Goal: Check status: Check status

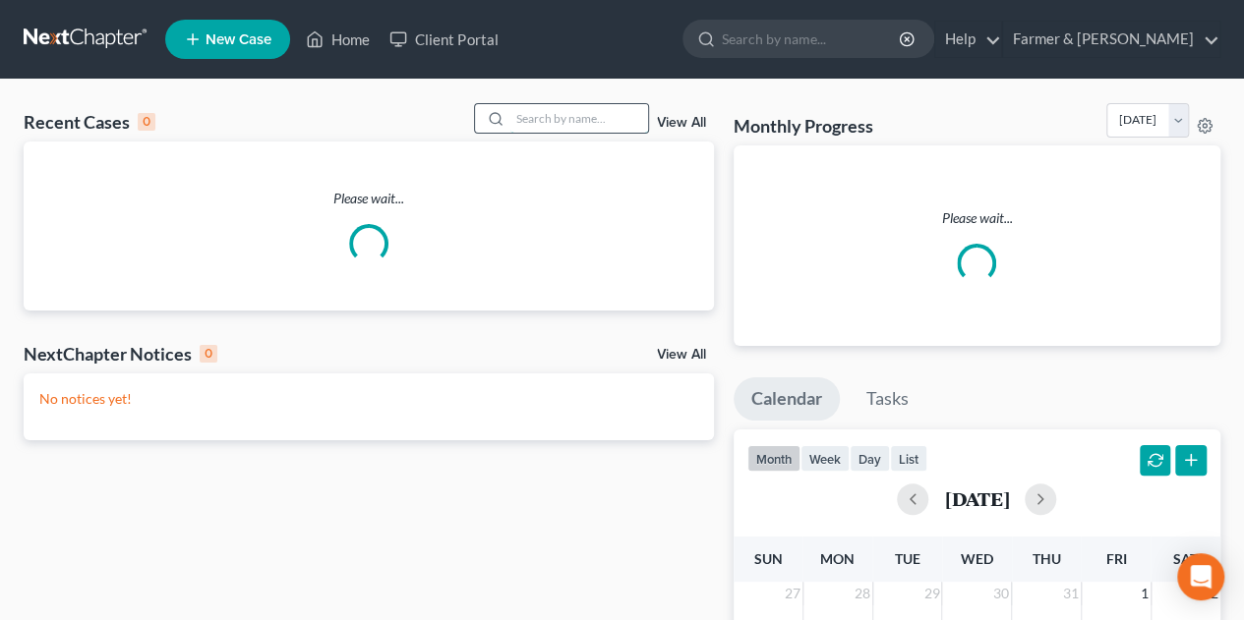
click at [533, 133] on input "search" at bounding box center [579, 118] width 138 height 29
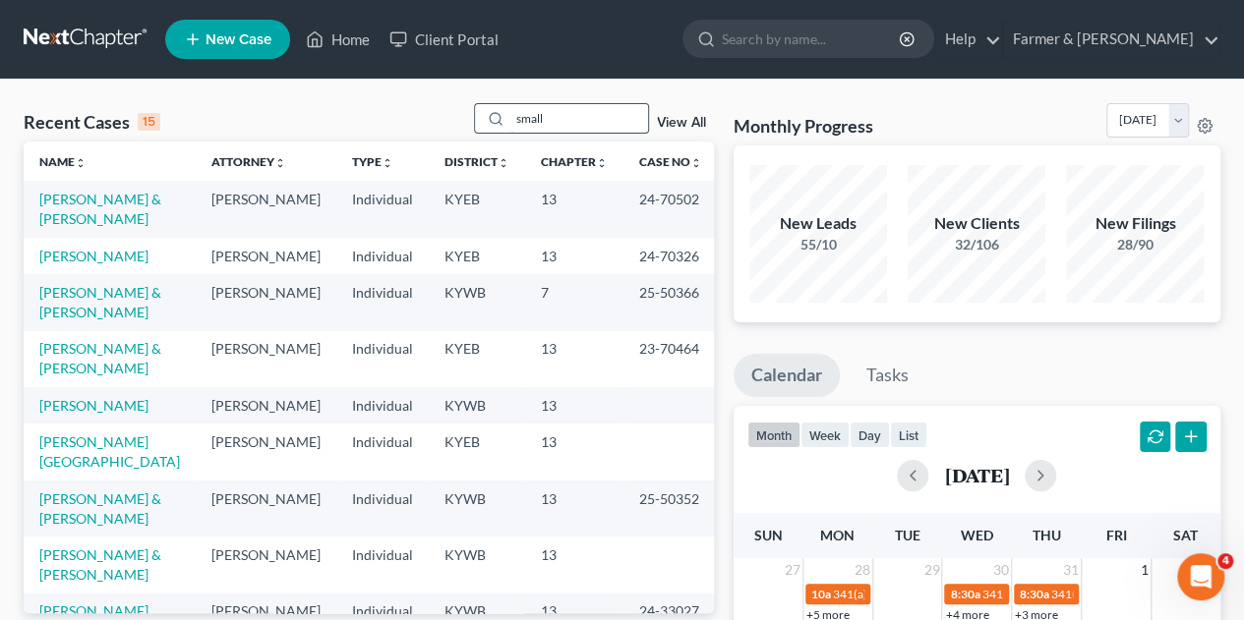
drag, startPoint x: 559, startPoint y: 118, endPoint x: 492, endPoint y: 115, distance: 66.9
click at [492, 115] on div "small" at bounding box center [561, 118] width 175 height 30
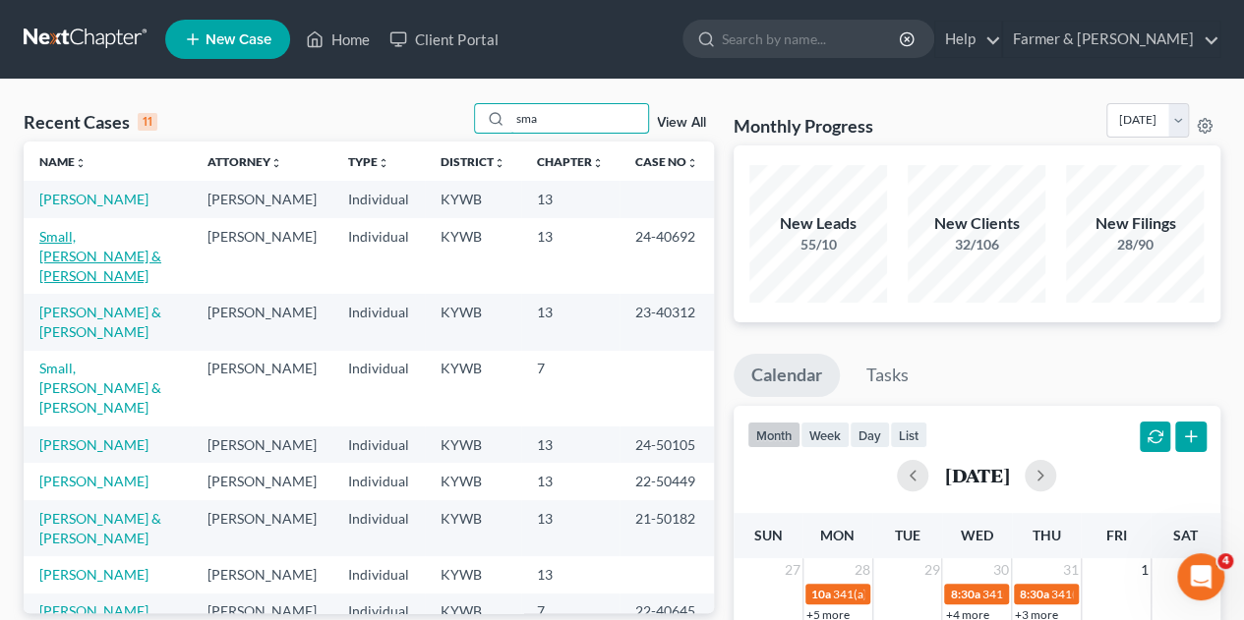
type input "sma"
click at [126, 250] on link "Small, [PERSON_NAME] & [PERSON_NAME]" at bounding box center [100, 256] width 122 height 56
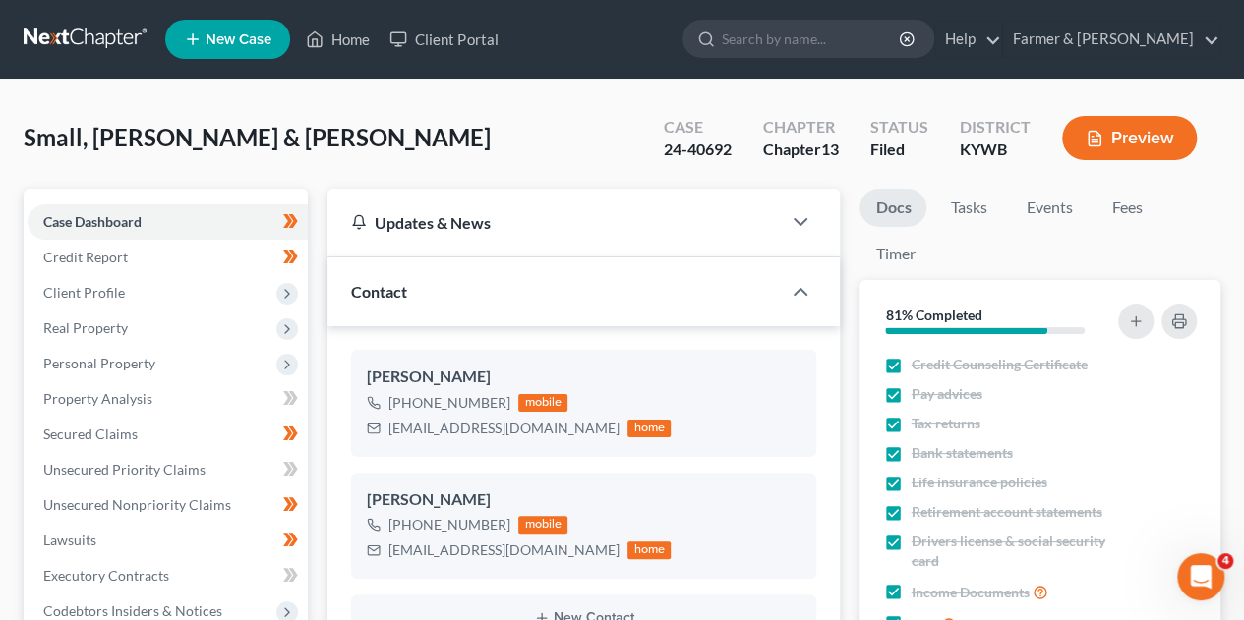
scroll to position [618, 0]
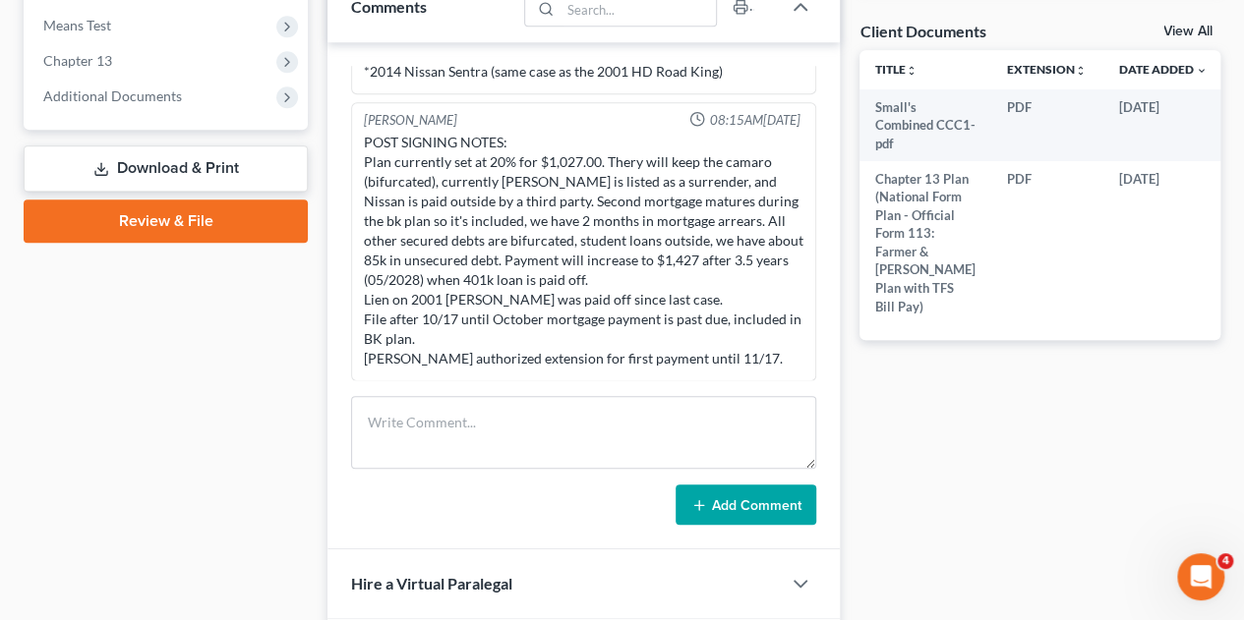
scroll to position [537, 0]
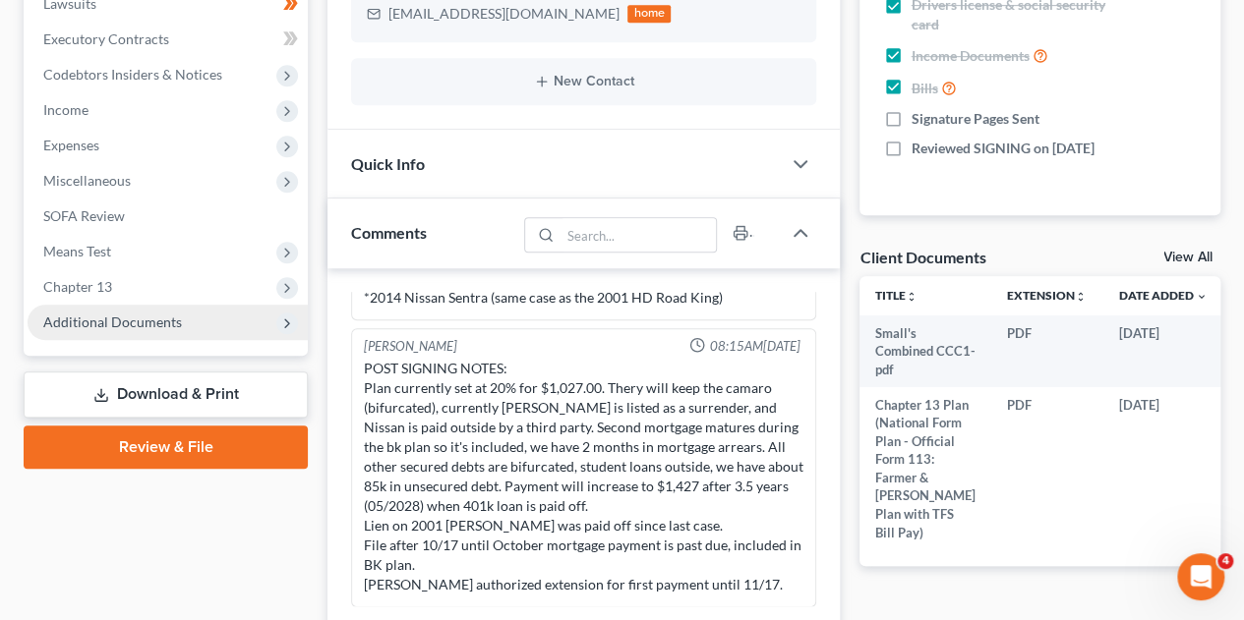
click at [295, 318] on icon at bounding box center [287, 324] width 22 height 22
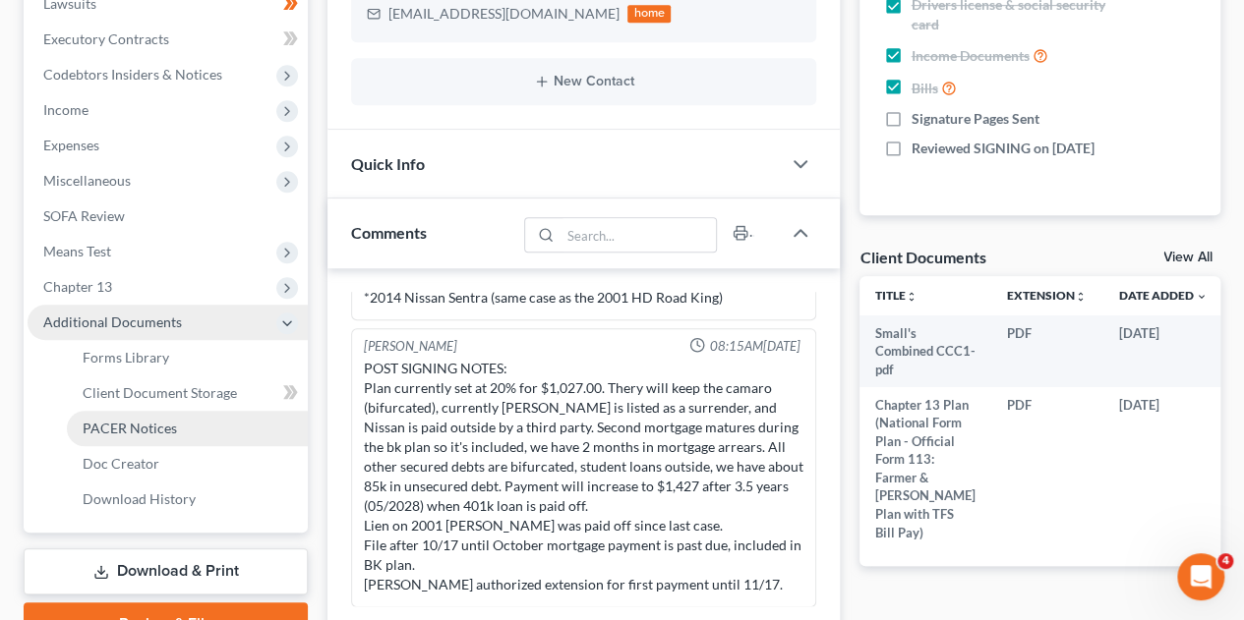
click at [132, 433] on span "PACER Notices" at bounding box center [130, 428] width 94 height 17
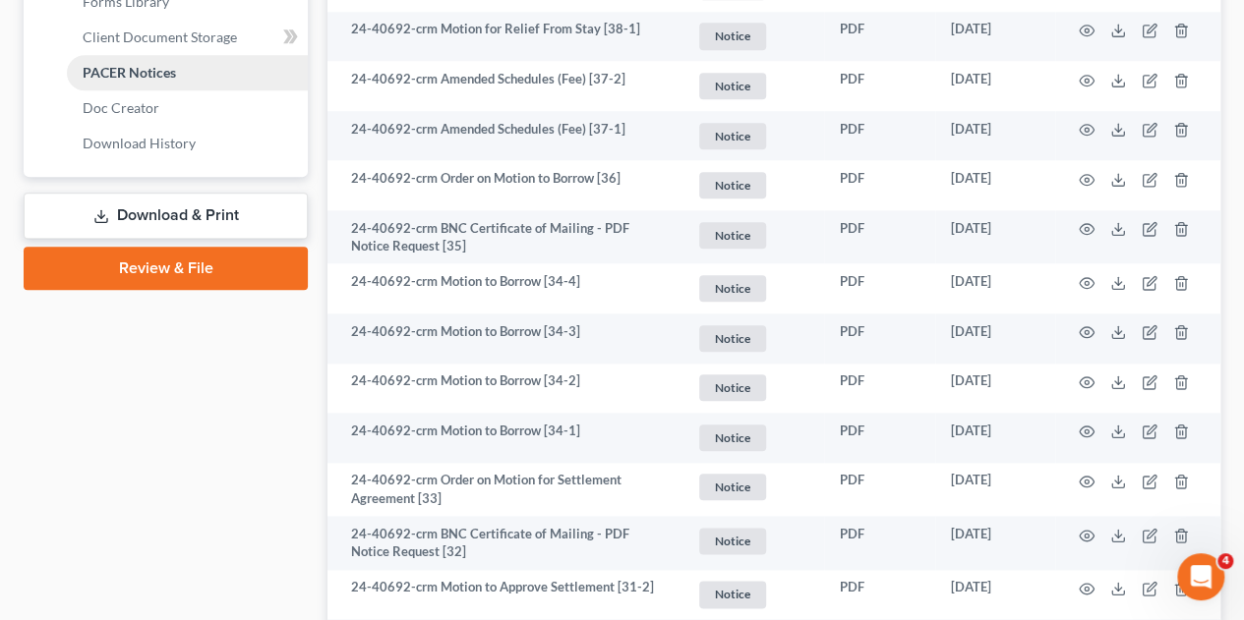
scroll to position [1093, 0]
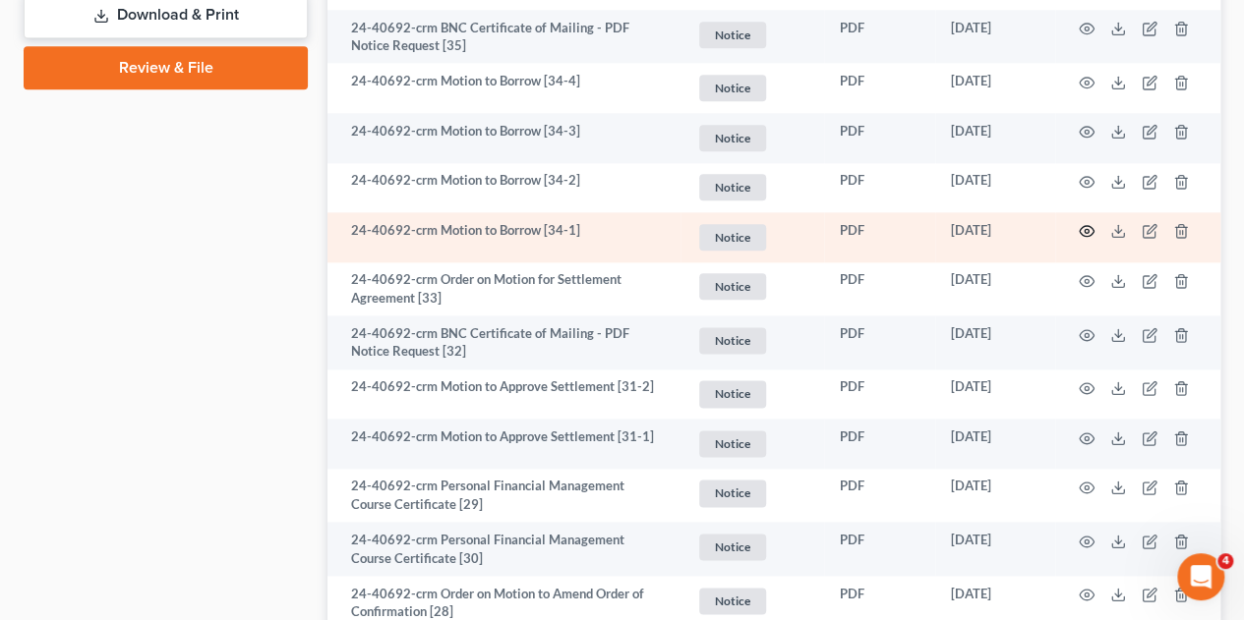
click at [1088, 235] on icon "button" at bounding box center [1087, 231] width 15 height 11
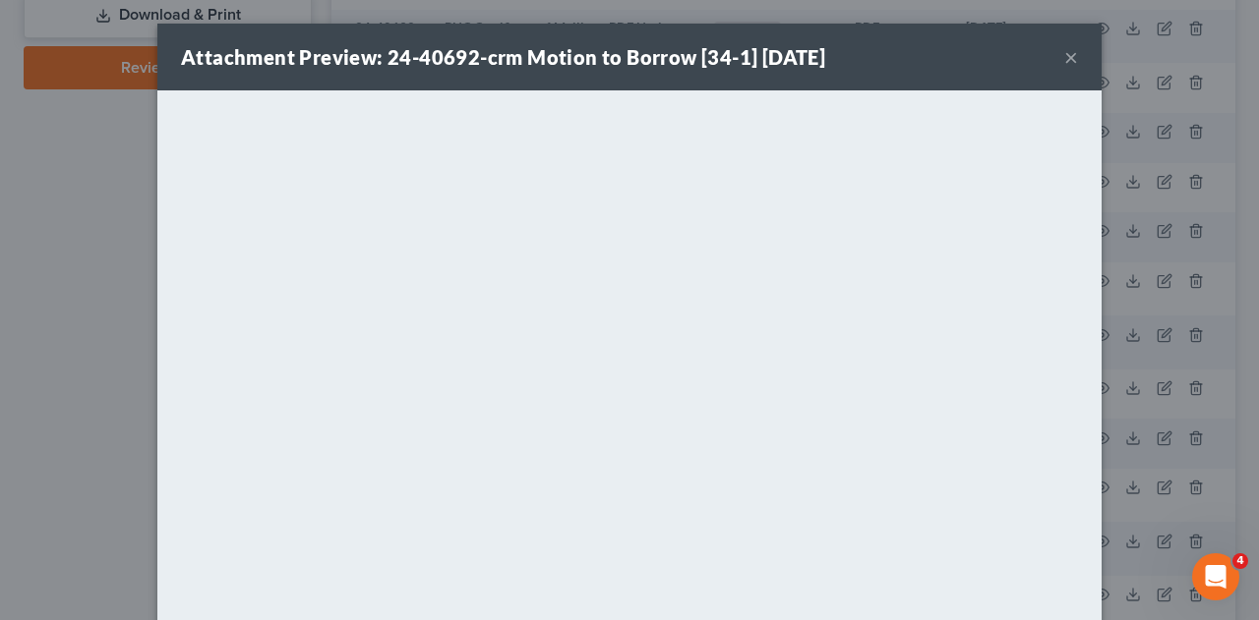
click at [1064, 56] on button "×" at bounding box center [1071, 57] width 14 height 24
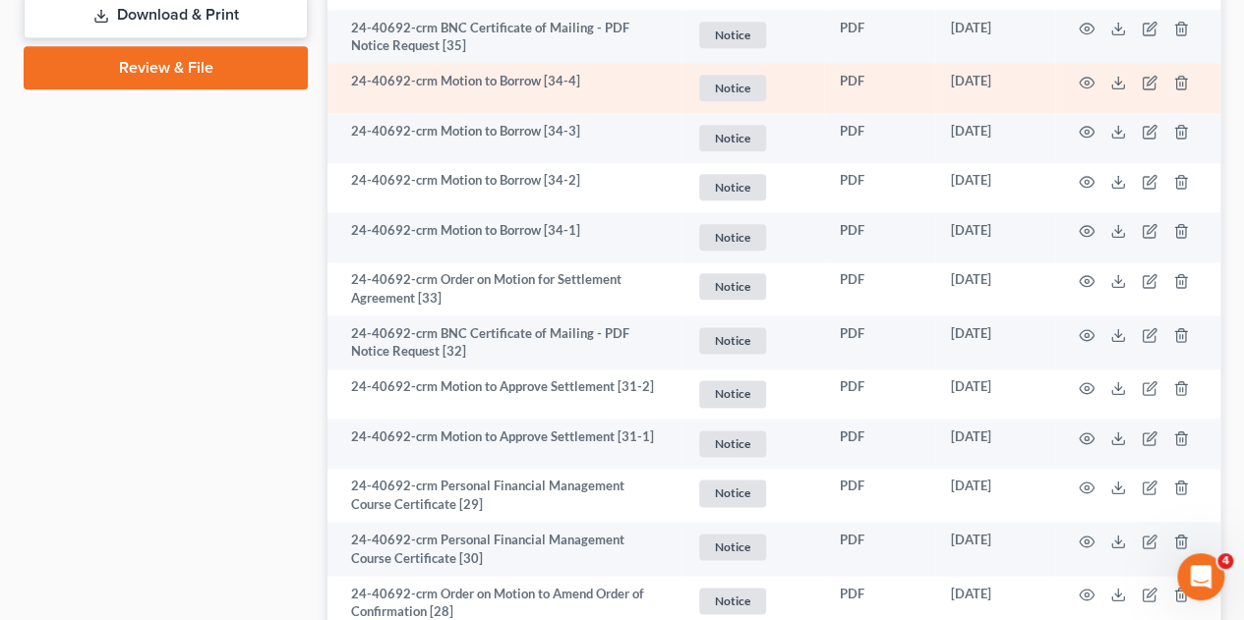
click at [327, 88] on td "24-40692-crm Motion to Borrow [34-4]" at bounding box center [503, 88] width 353 height 50
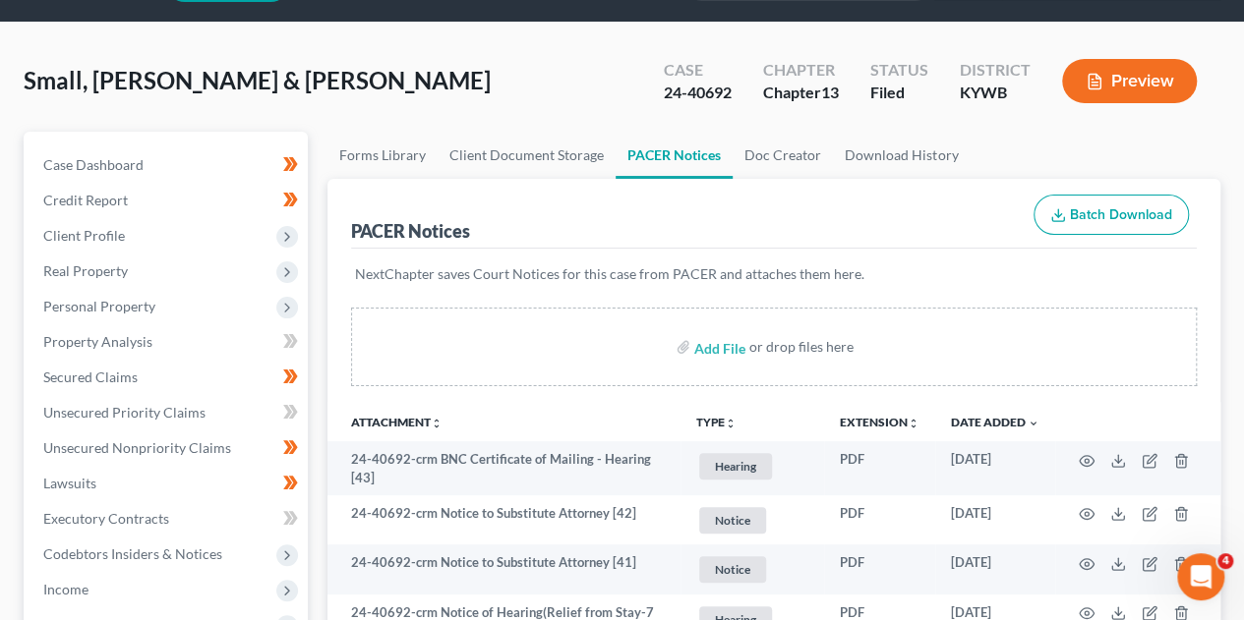
scroll to position [0, 0]
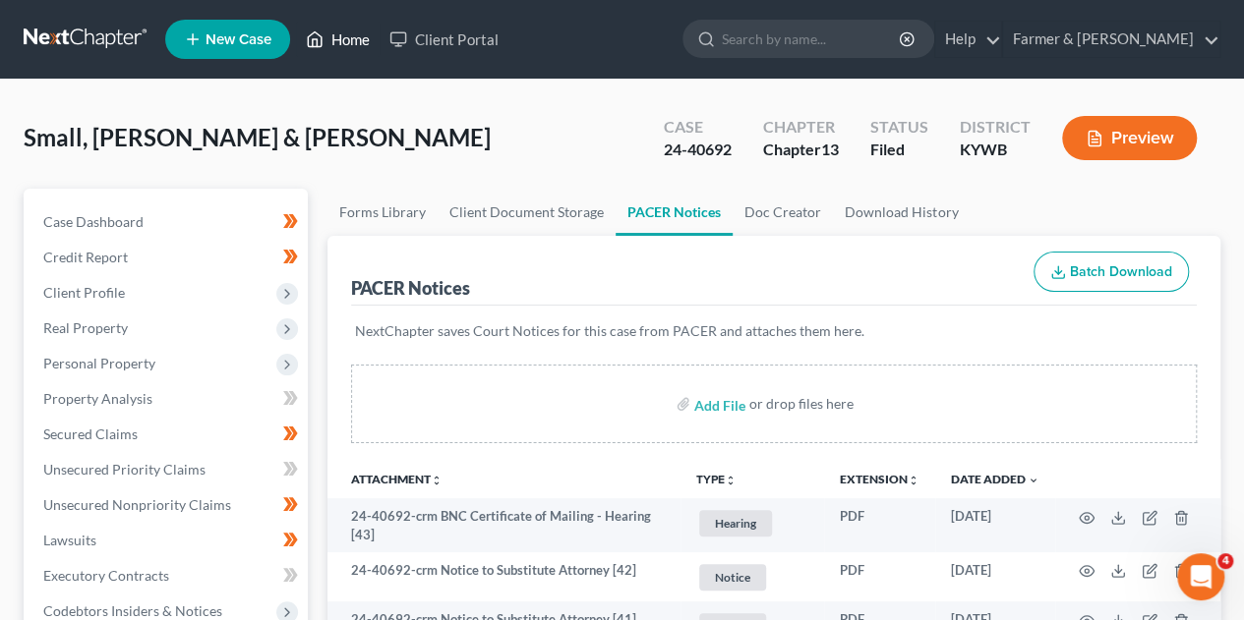
click at [340, 24] on link "Home" at bounding box center [338, 39] width 84 height 35
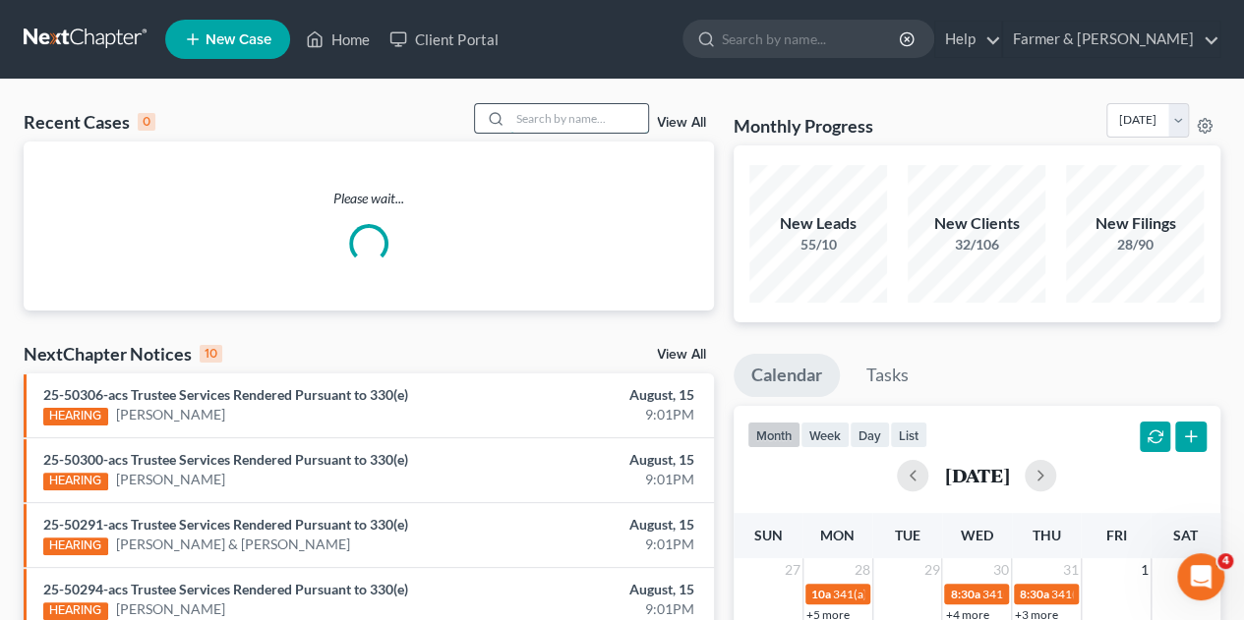
click at [572, 119] on input "search" at bounding box center [579, 118] width 138 height 29
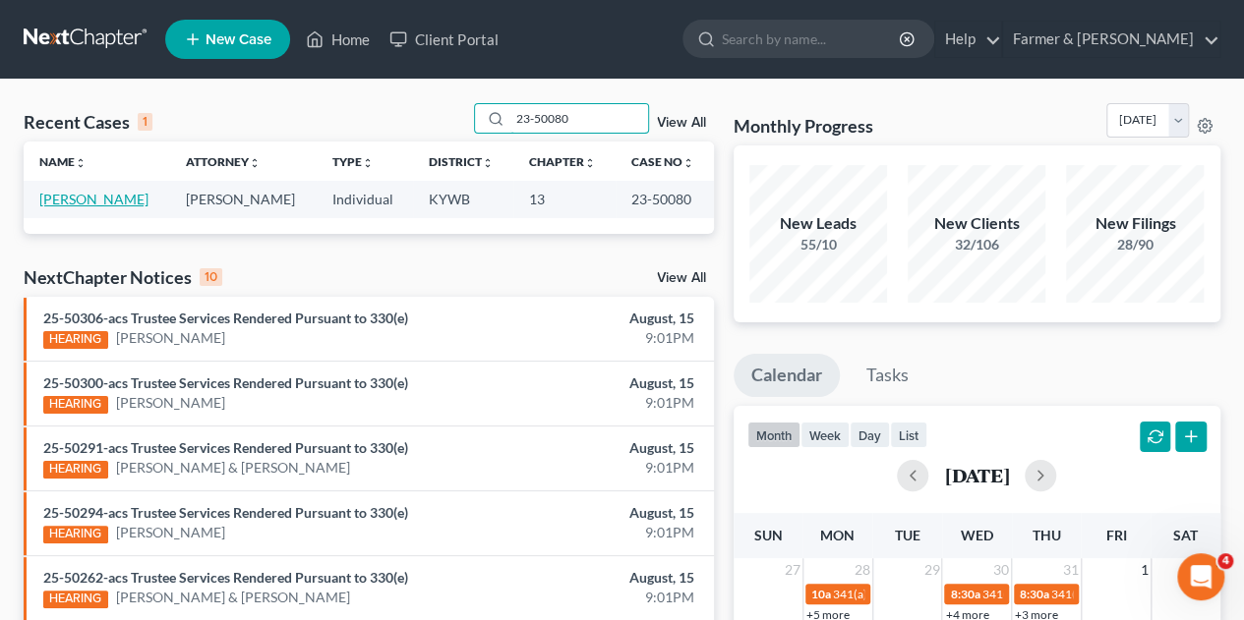
type input "23-50080"
click at [88, 194] on link "[PERSON_NAME]" at bounding box center [93, 199] width 109 height 17
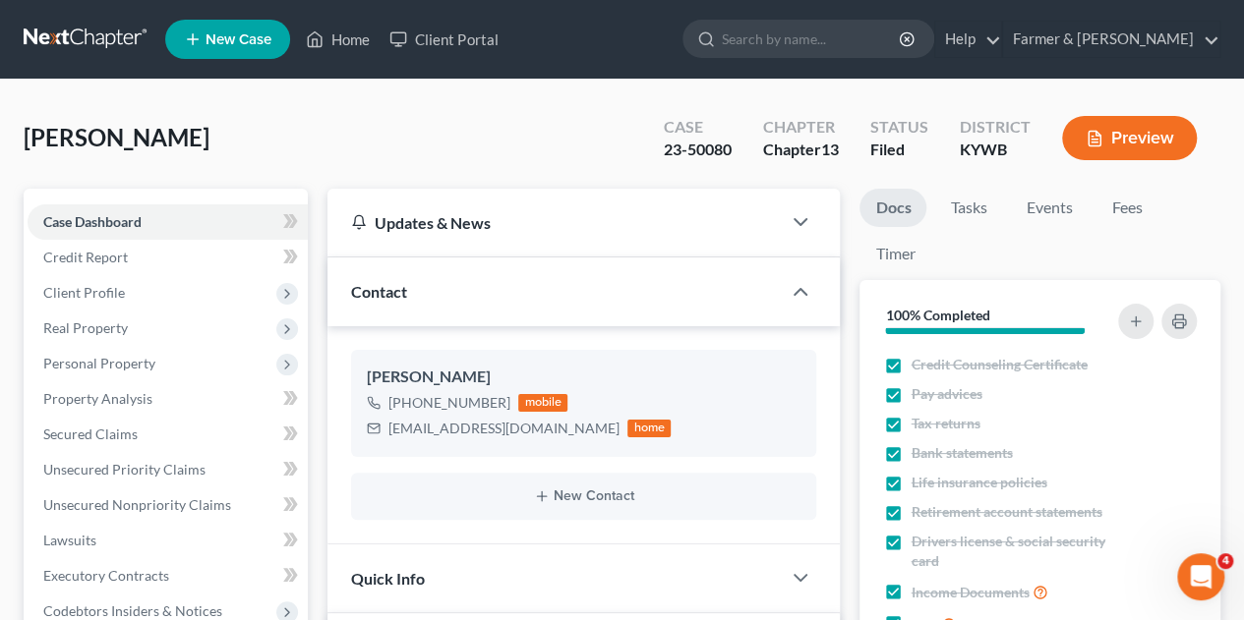
click at [90, 435] on span "Secured Claims" at bounding box center [90, 434] width 94 height 17
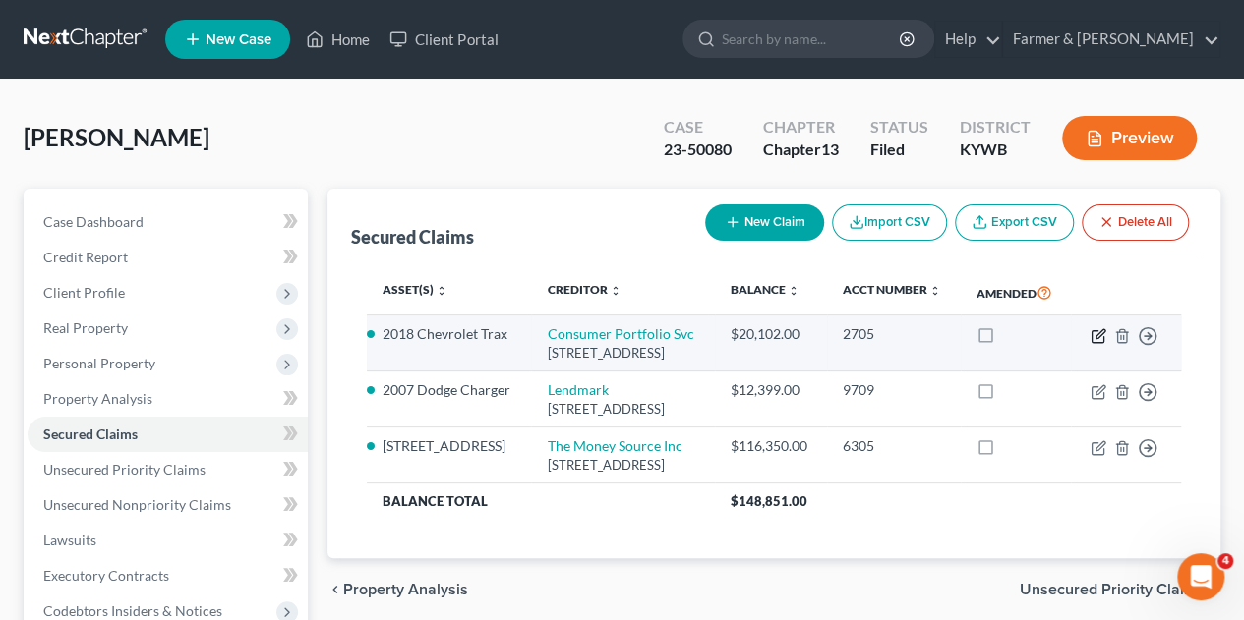
click at [1091, 342] on icon "button" at bounding box center [1097, 336] width 12 height 12
select select "4"
select select "0"
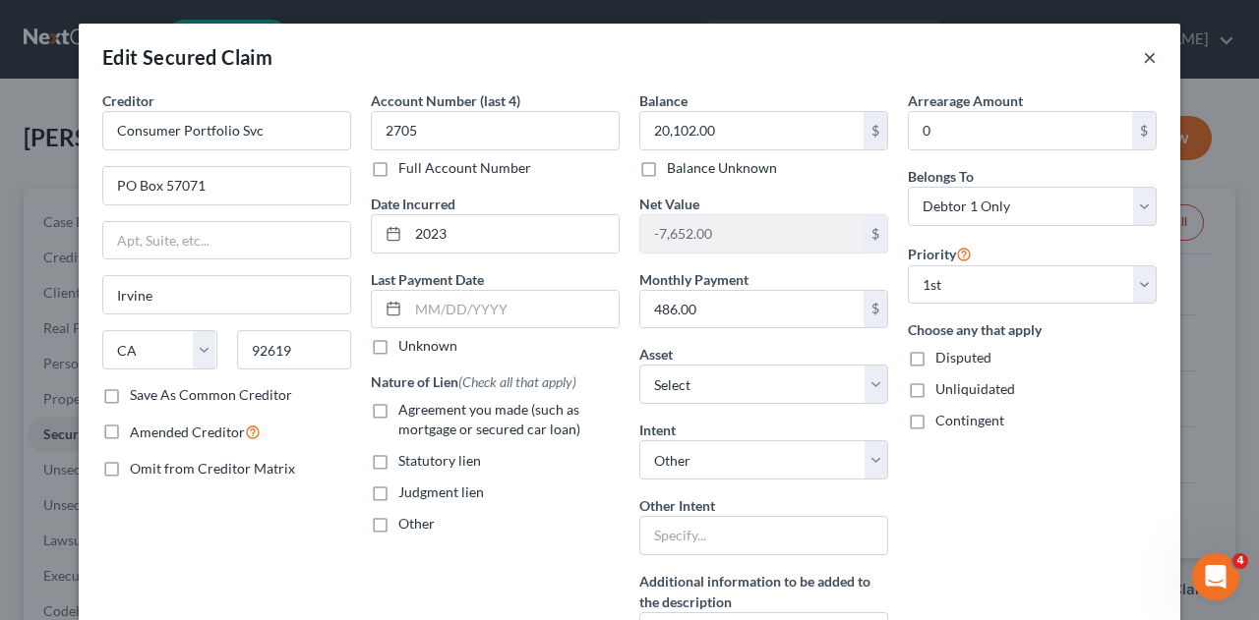
click at [1143, 59] on button "×" at bounding box center [1150, 57] width 14 height 24
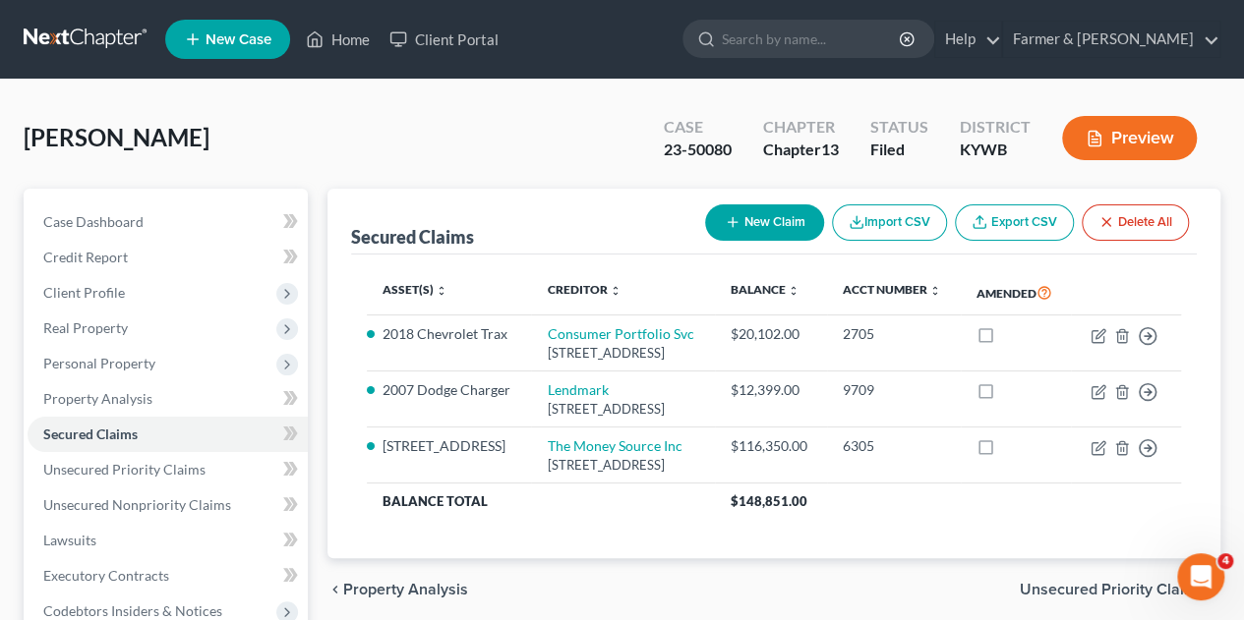
click at [316, 498] on div "Case Dashboard Payments Invoices Payments Payments Credit Report Client Profile" at bounding box center [166, 597] width 304 height 817
click at [91, 304] on span "Client Profile" at bounding box center [168, 292] width 280 height 35
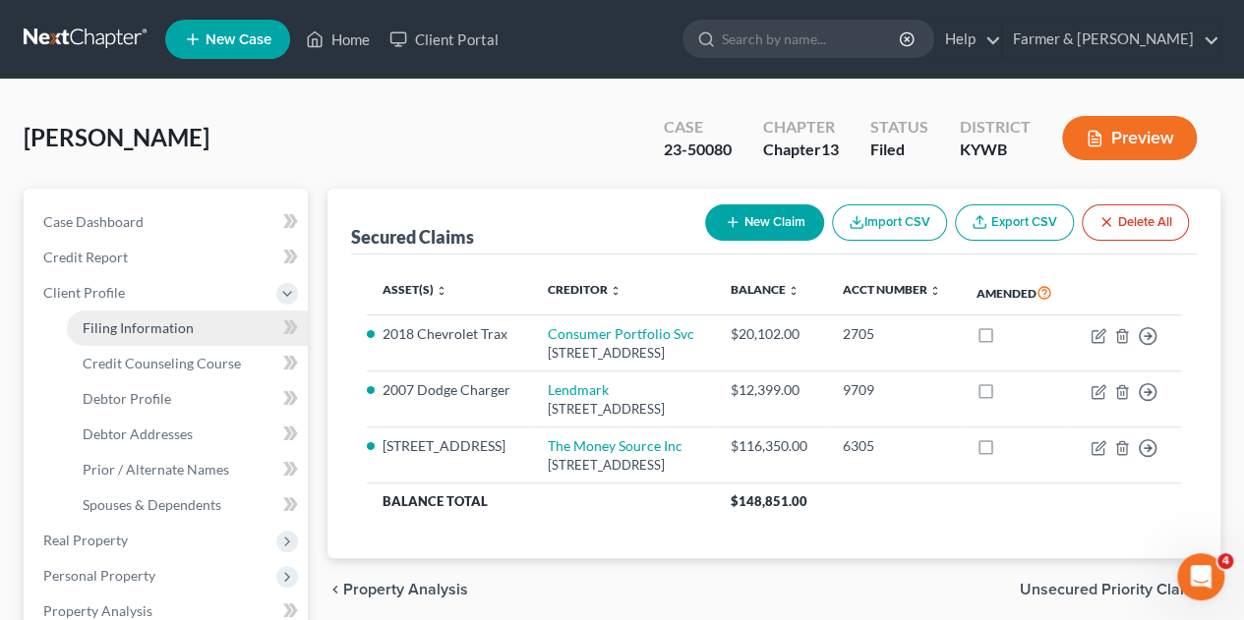
click at [134, 331] on span "Filing Information" at bounding box center [138, 328] width 111 height 17
select select "1"
select select "0"
select select "3"
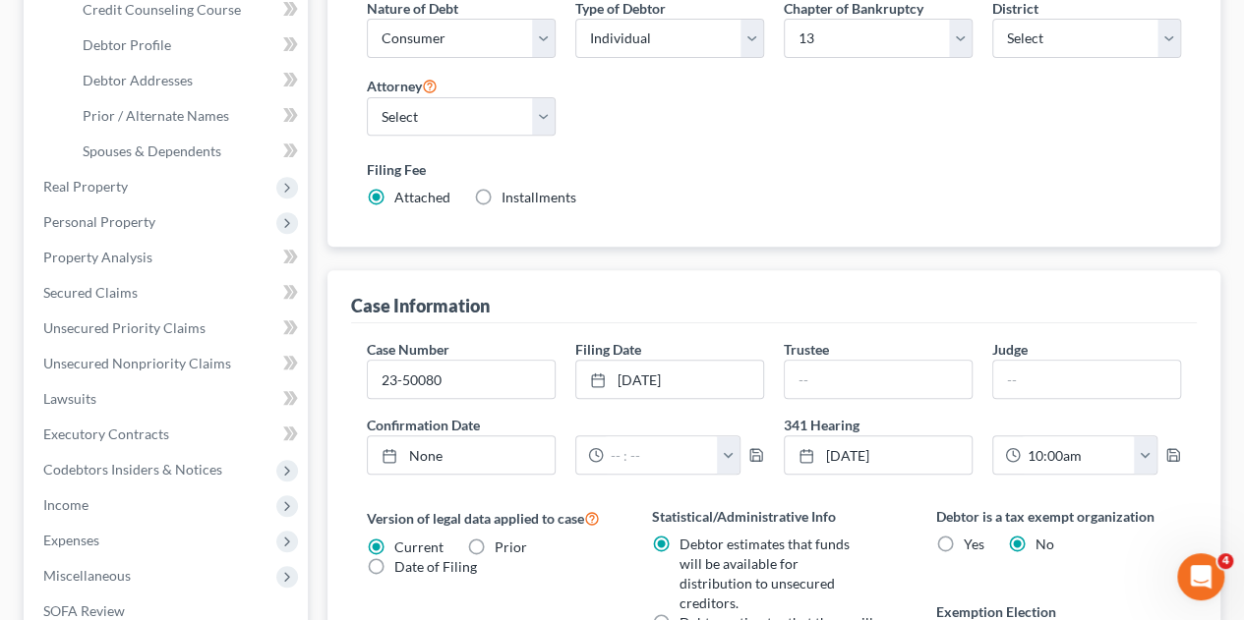
scroll to position [770, 0]
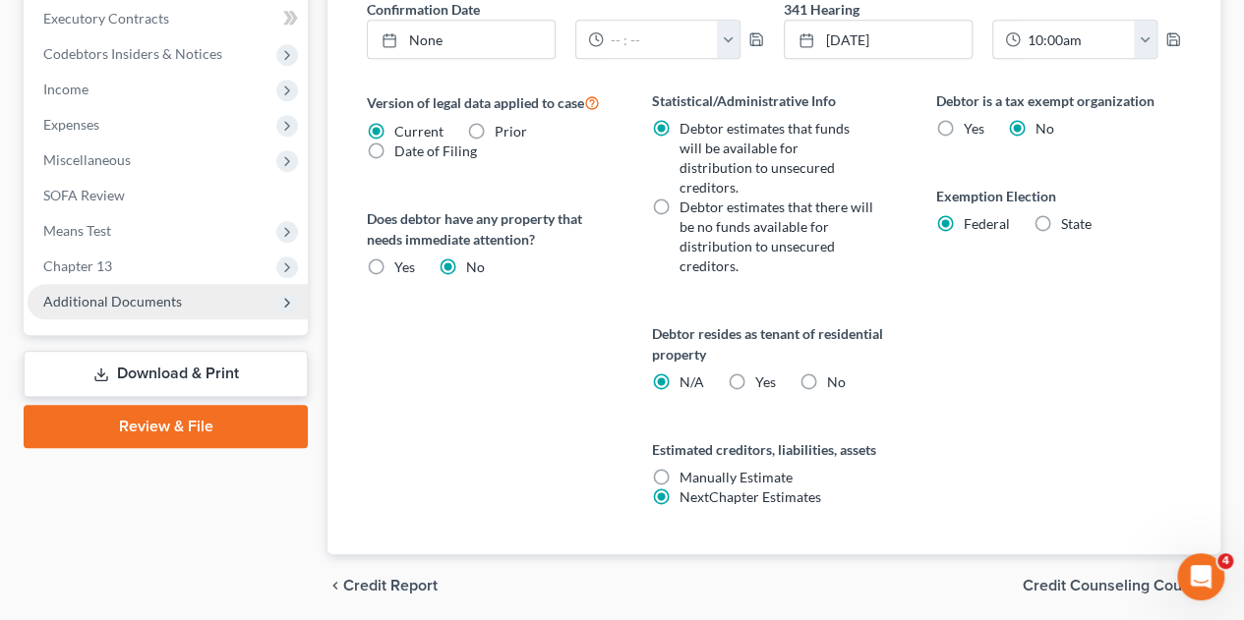
click at [281, 302] on icon at bounding box center [287, 303] width 16 height 16
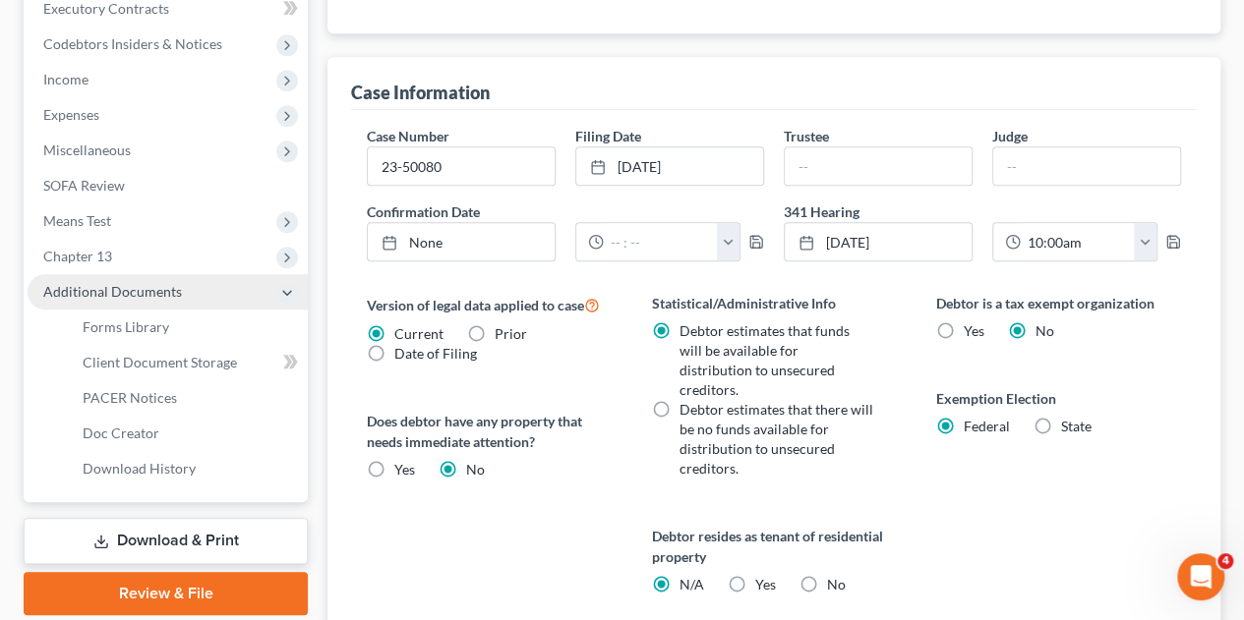
scroll to position [558, 0]
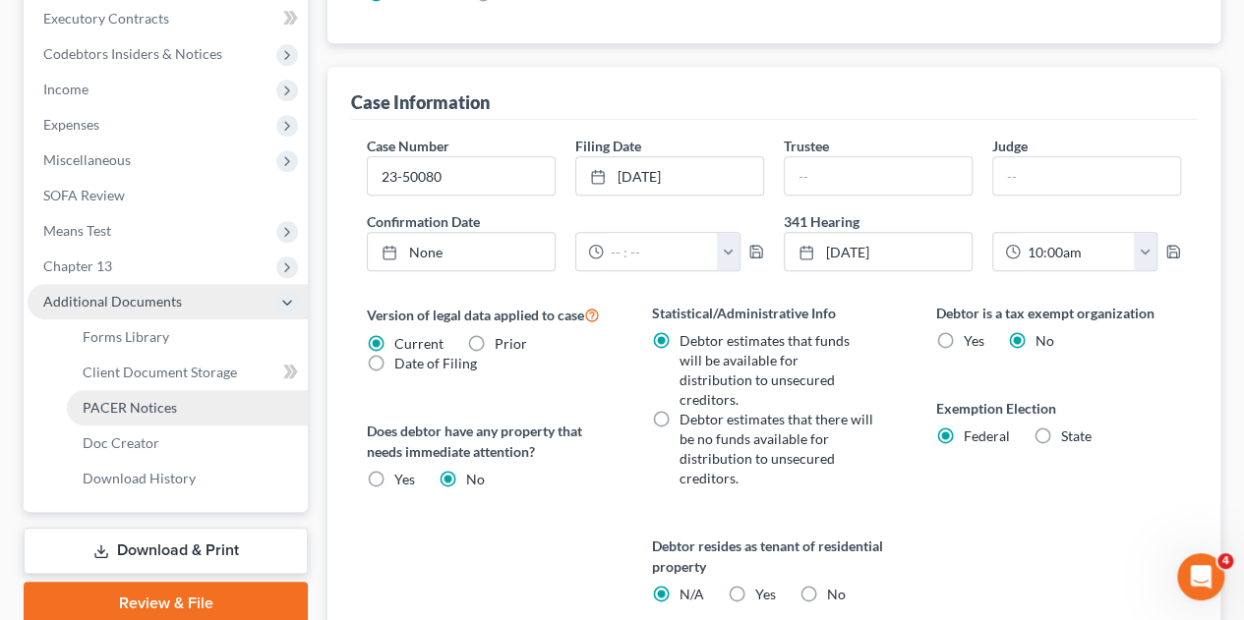
click at [146, 403] on span "PACER Notices" at bounding box center [130, 407] width 94 height 17
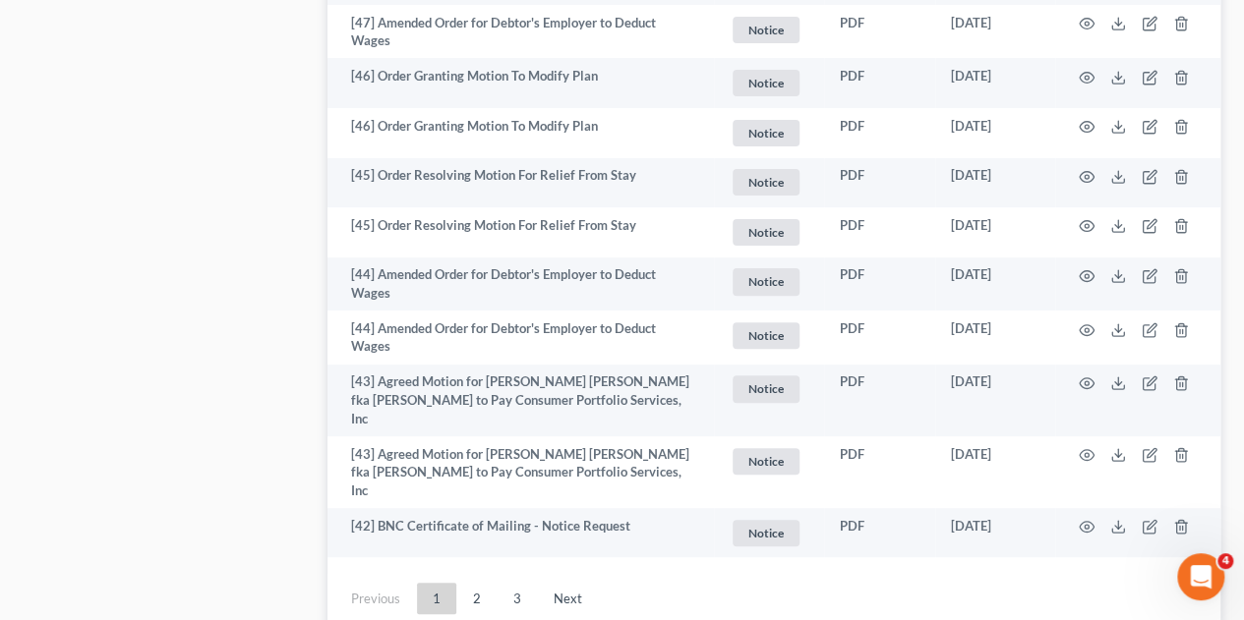
scroll to position [4028, 0]
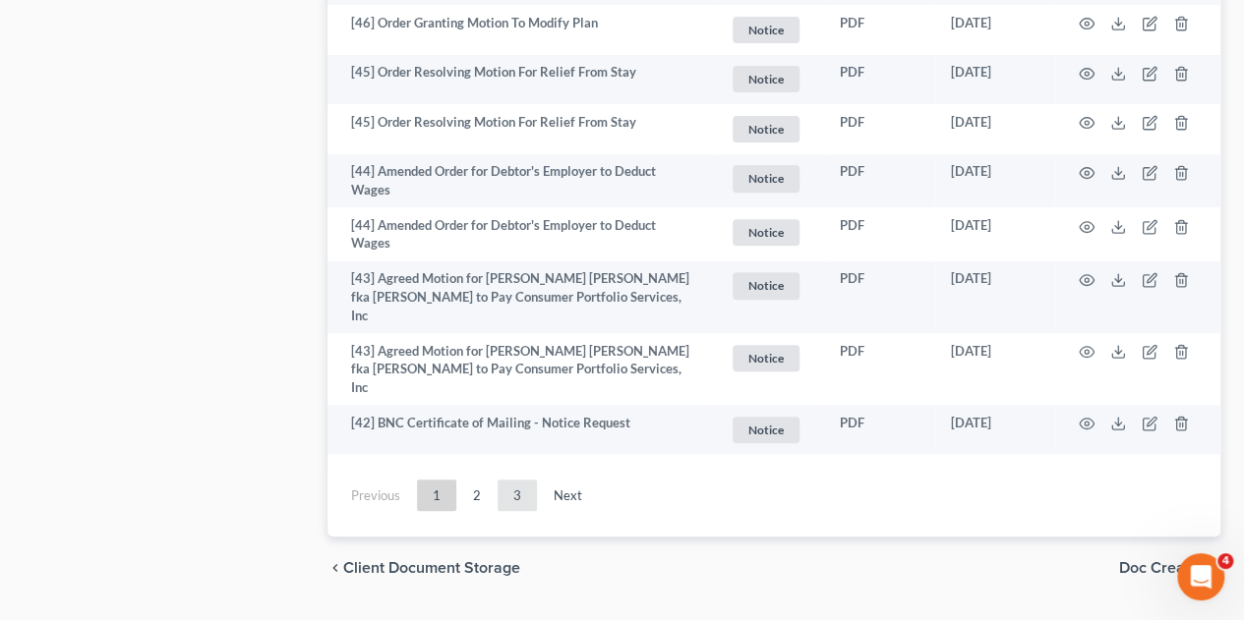
click at [502, 480] on link "3" at bounding box center [517, 495] width 39 height 31
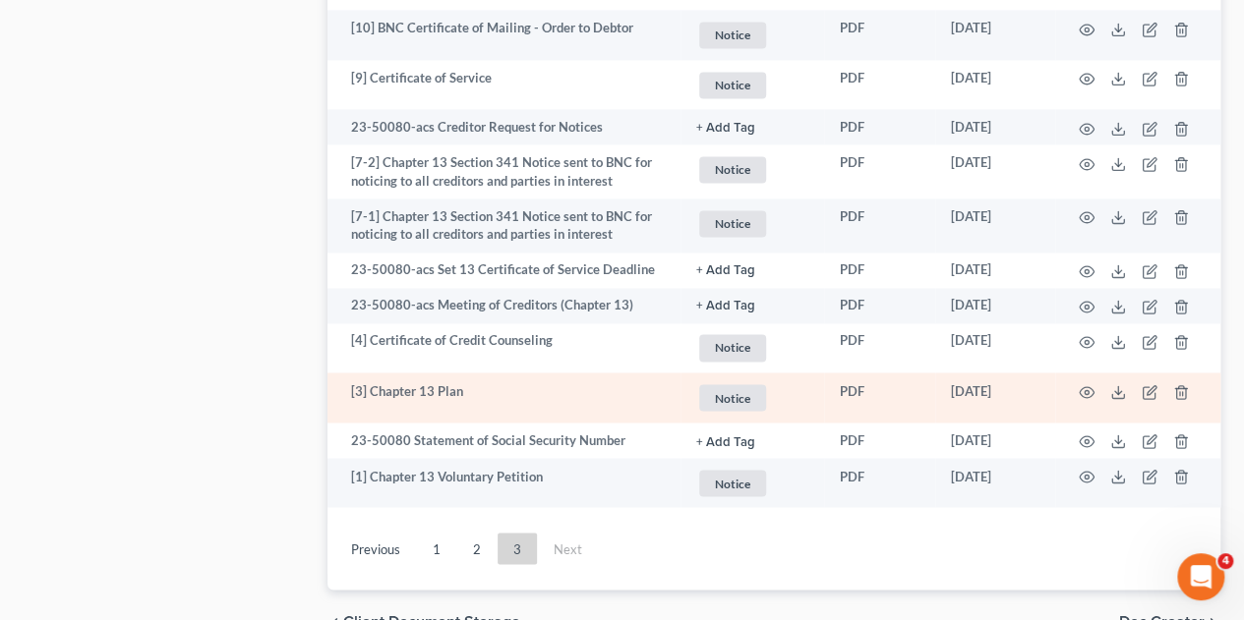
scroll to position [1592, 0]
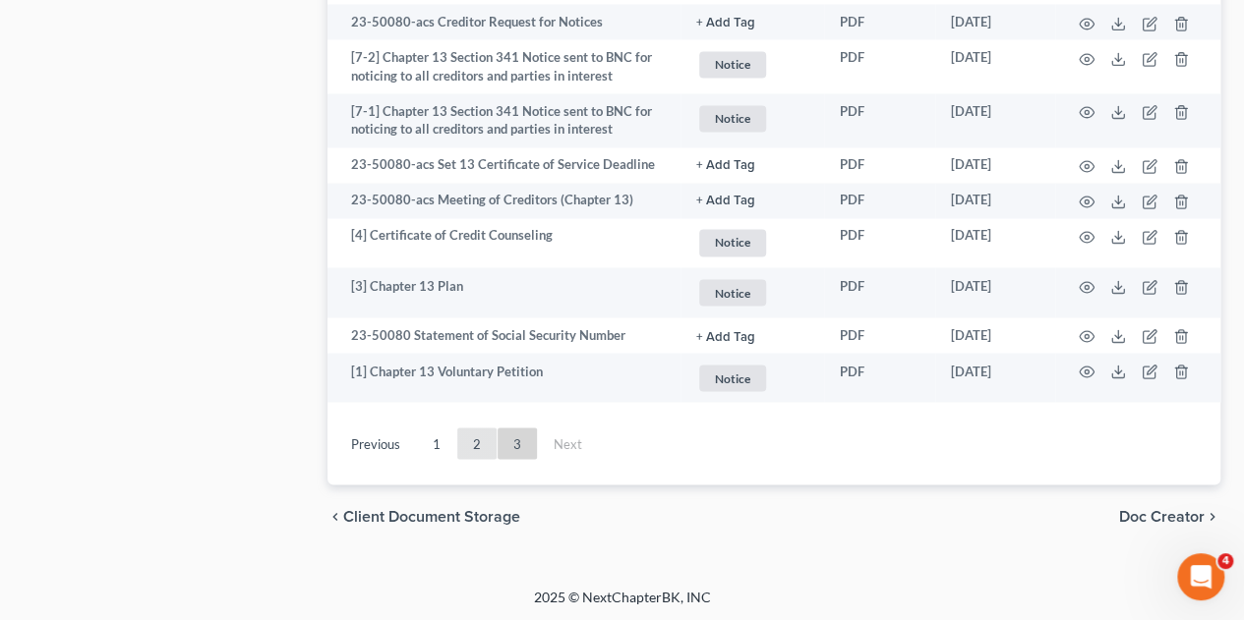
click at [475, 457] on link "2" at bounding box center [476, 443] width 39 height 31
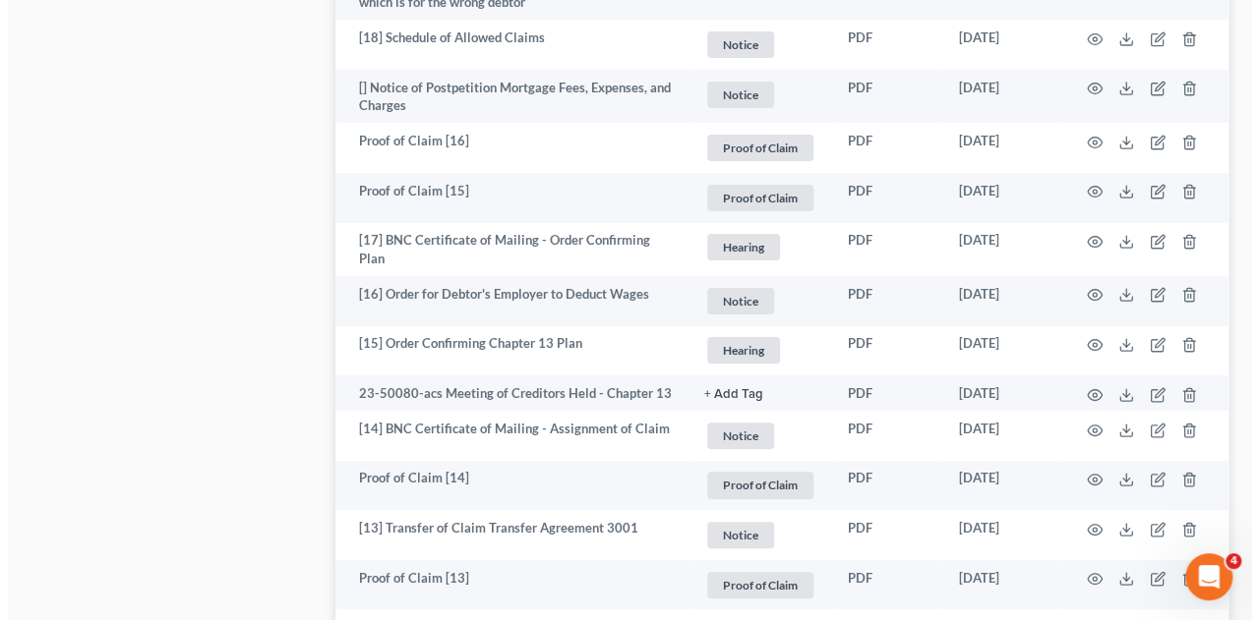
scroll to position [3752, 0]
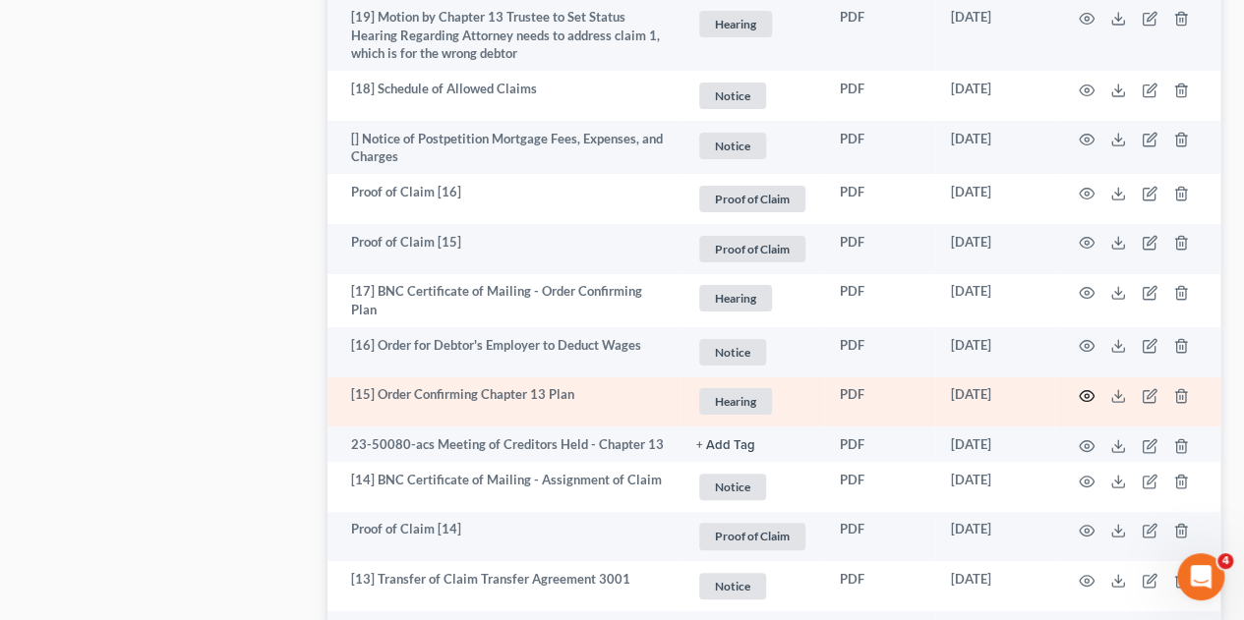
click at [1080, 388] on icon "button" at bounding box center [1087, 396] width 16 height 16
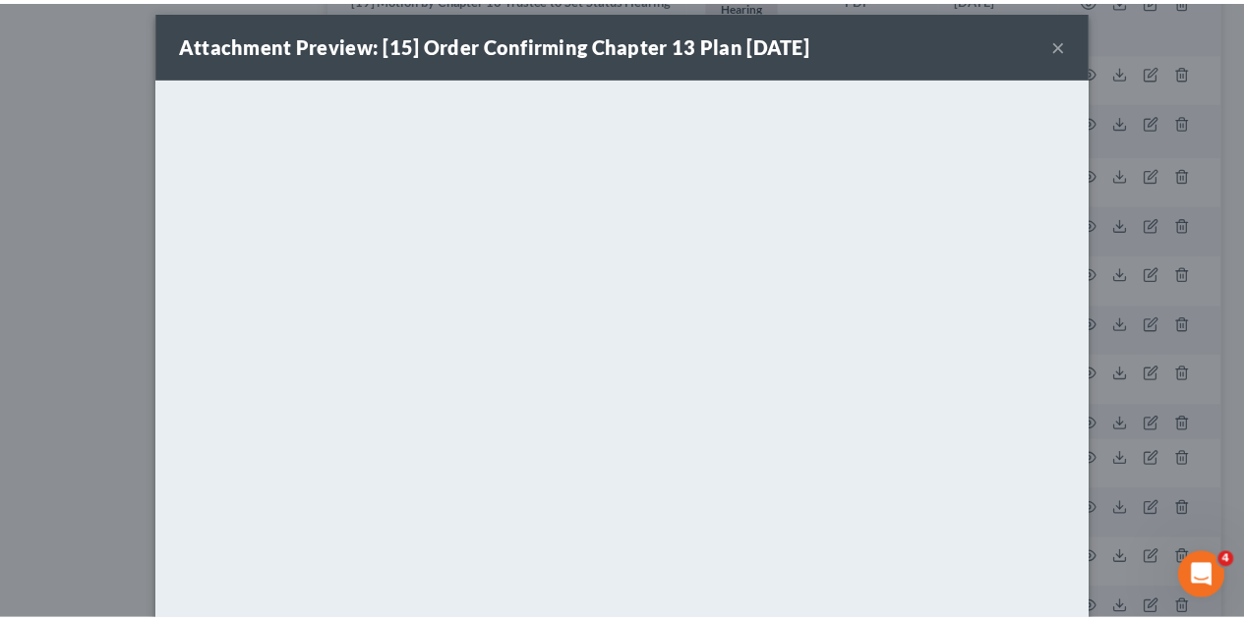
scroll to position [0, 0]
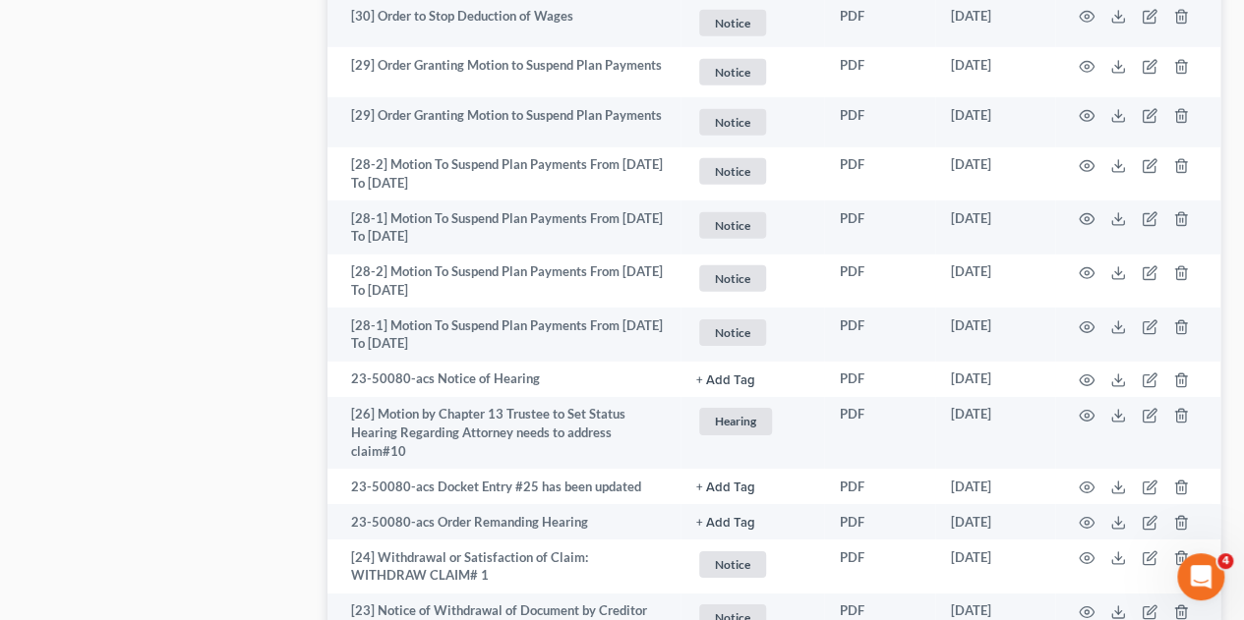
scroll to position [2966, 0]
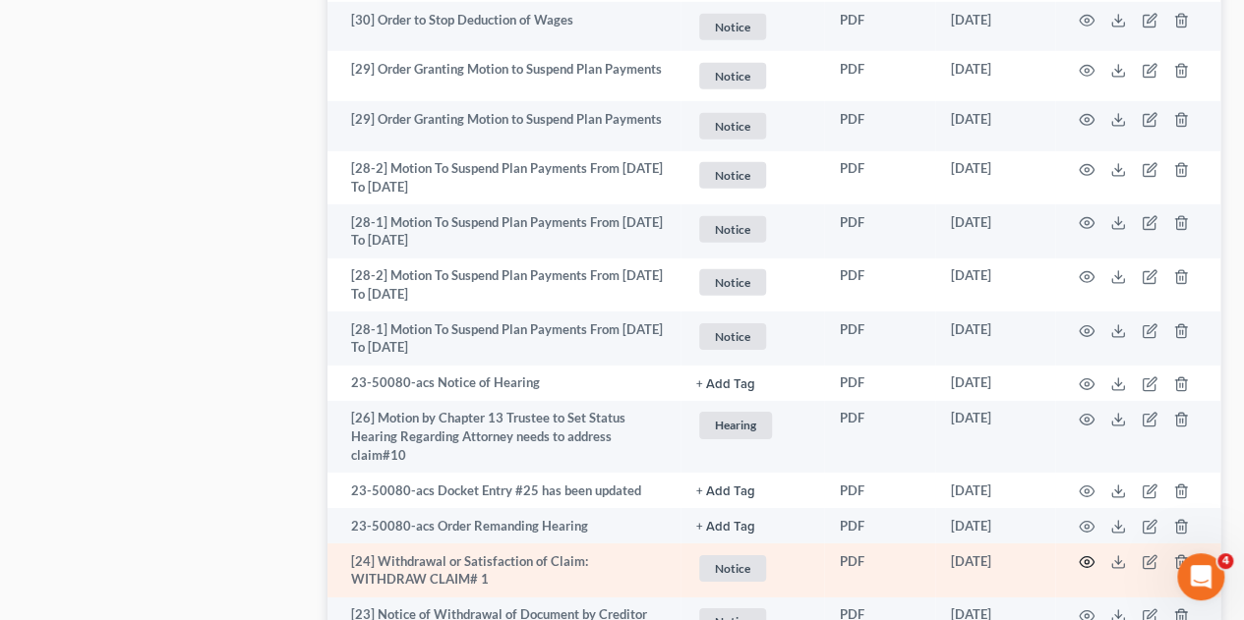
click at [1089, 555] on icon "button" at bounding box center [1087, 563] width 16 height 16
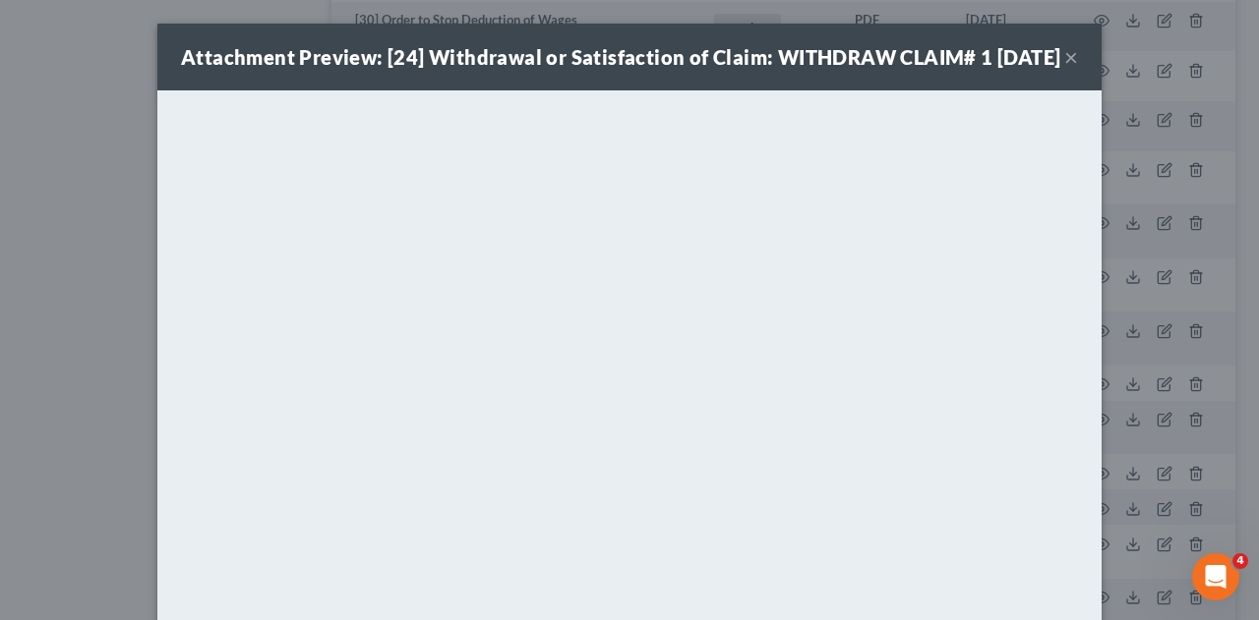
click at [1066, 69] on button "×" at bounding box center [1071, 57] width 14 height 24
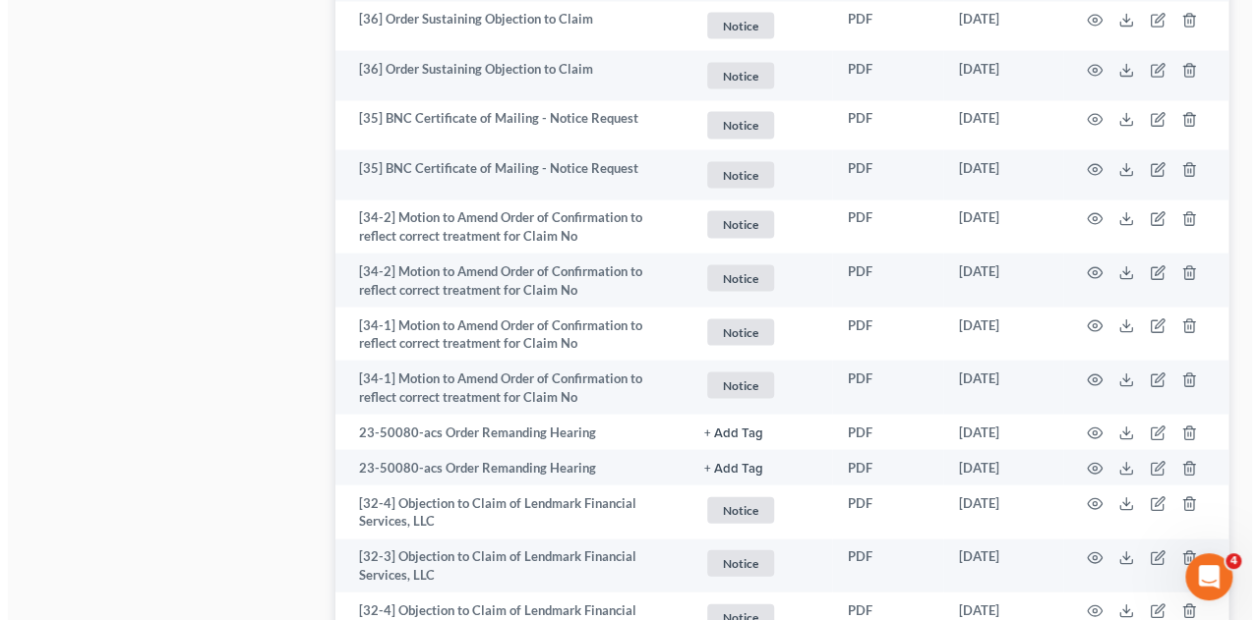
scroll to position [1864, 0]
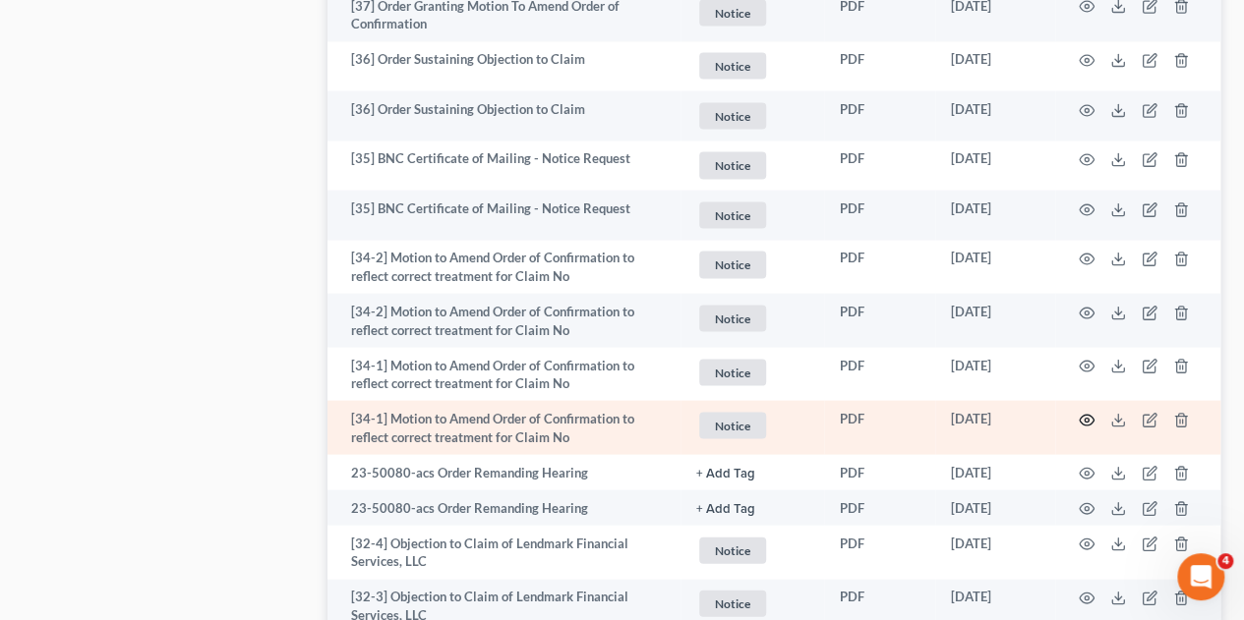
click at [1084, 412] on icon "button" at bounding box center [1087, 420] width 16 height 16
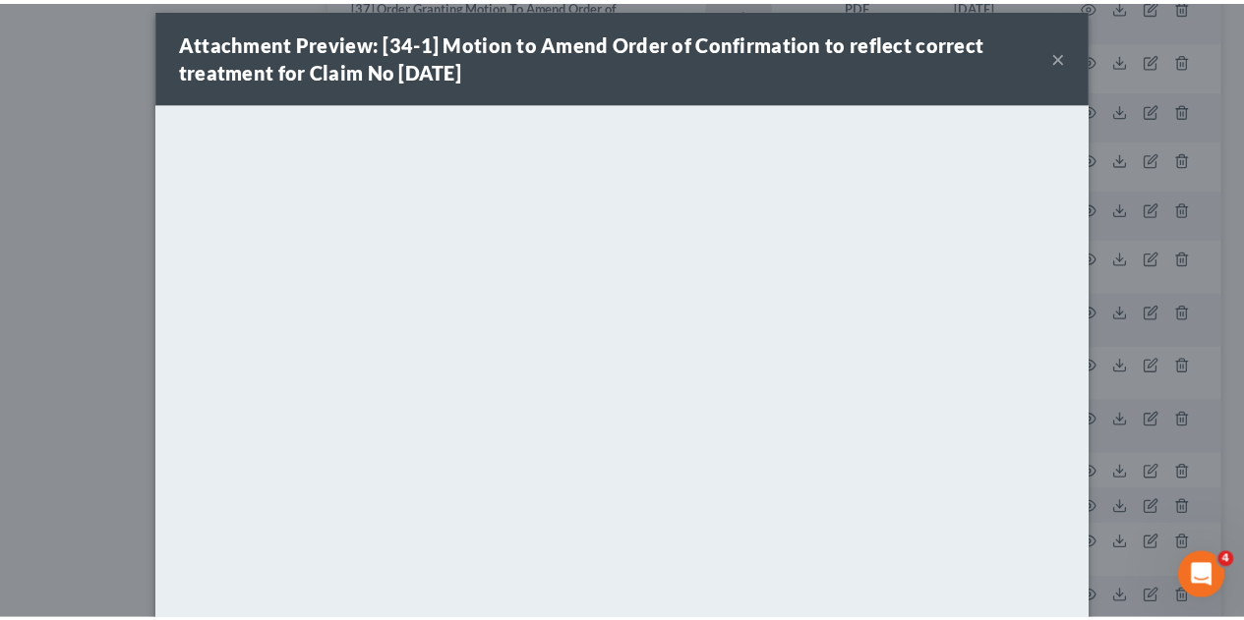
scroll to position [0, 0]
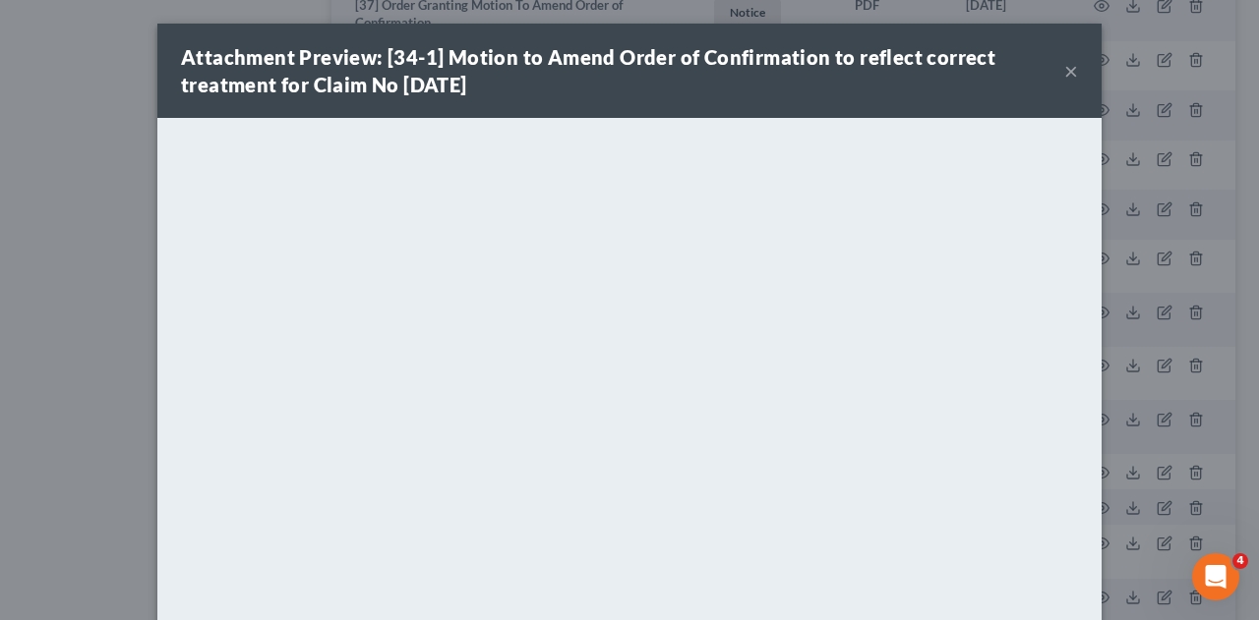
click at [1064, 68] on button "×" at bounding box center [1071, 71] width 14 height 24
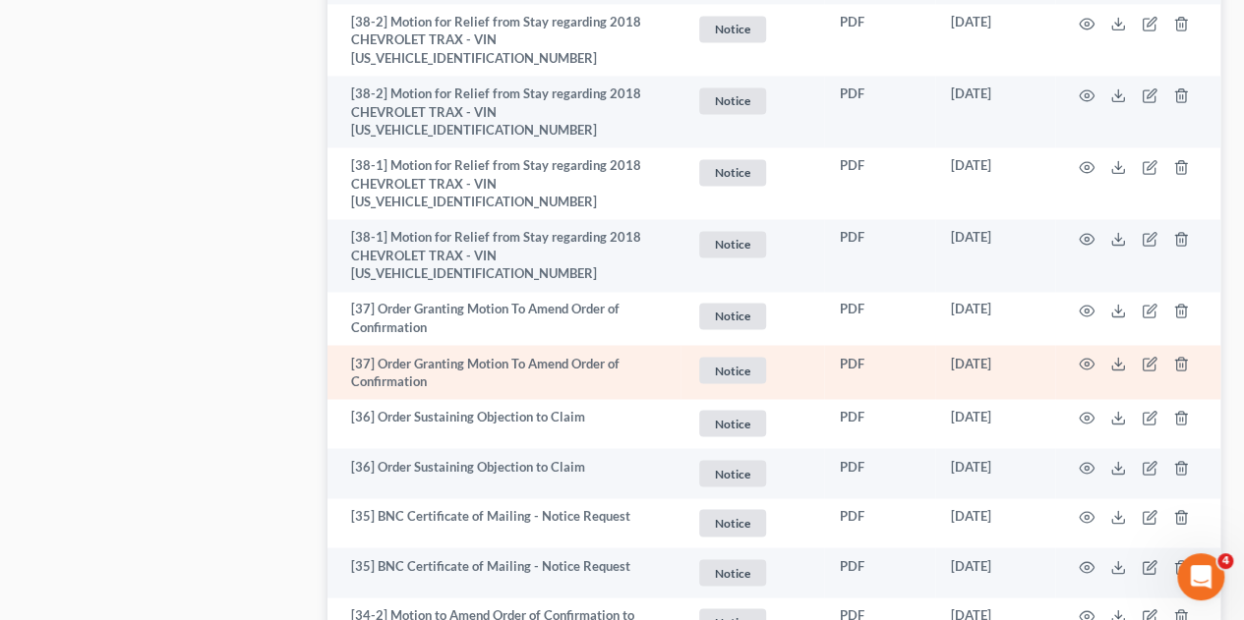
scroll to position [1471, 0]
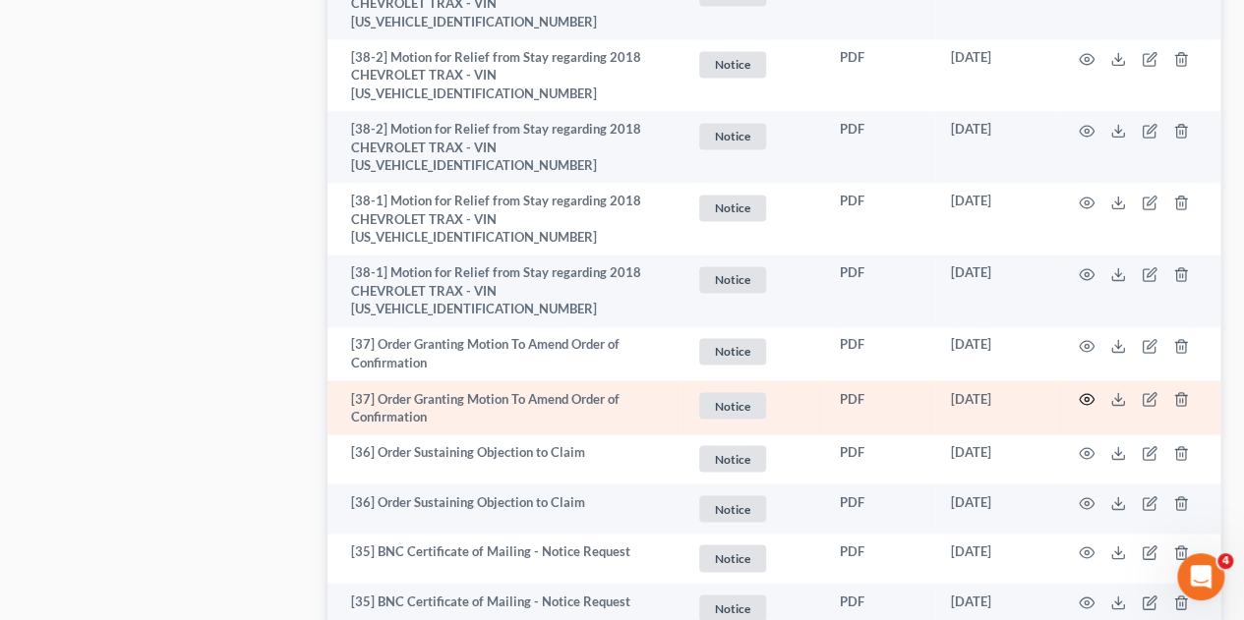
click at [1082, 394] on icon "button" at bounding box center [1087, 399] width 15 height 11
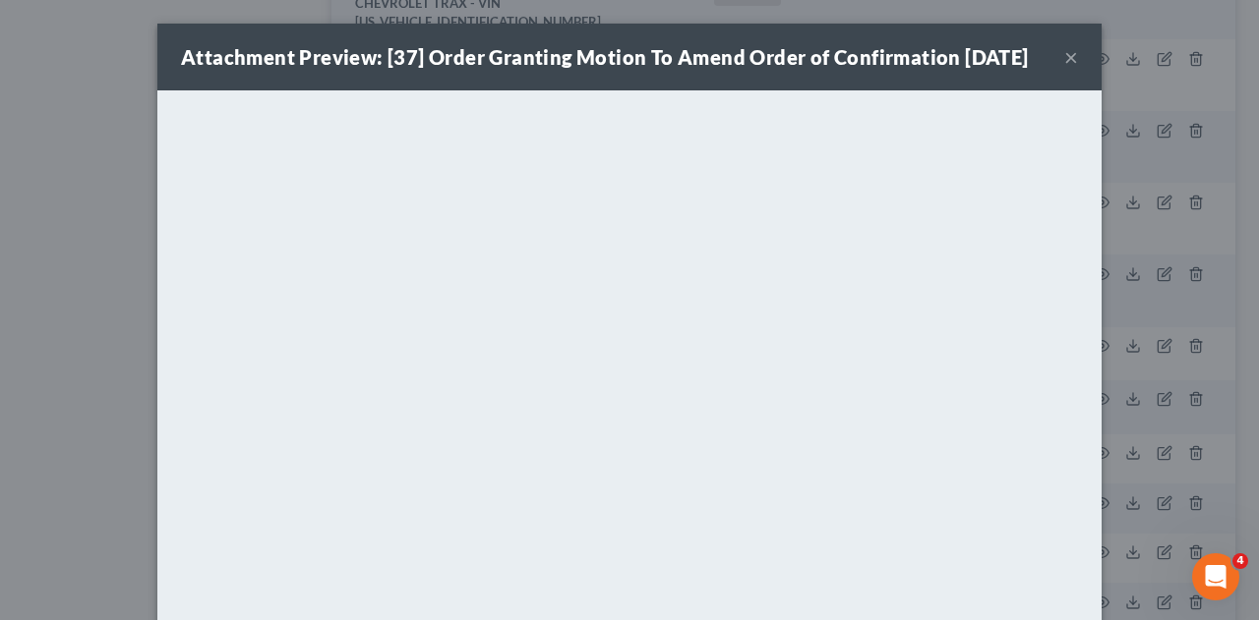
click at [1064, 69] on button "×" at bounding box center [1071, 57] width 14 height 24
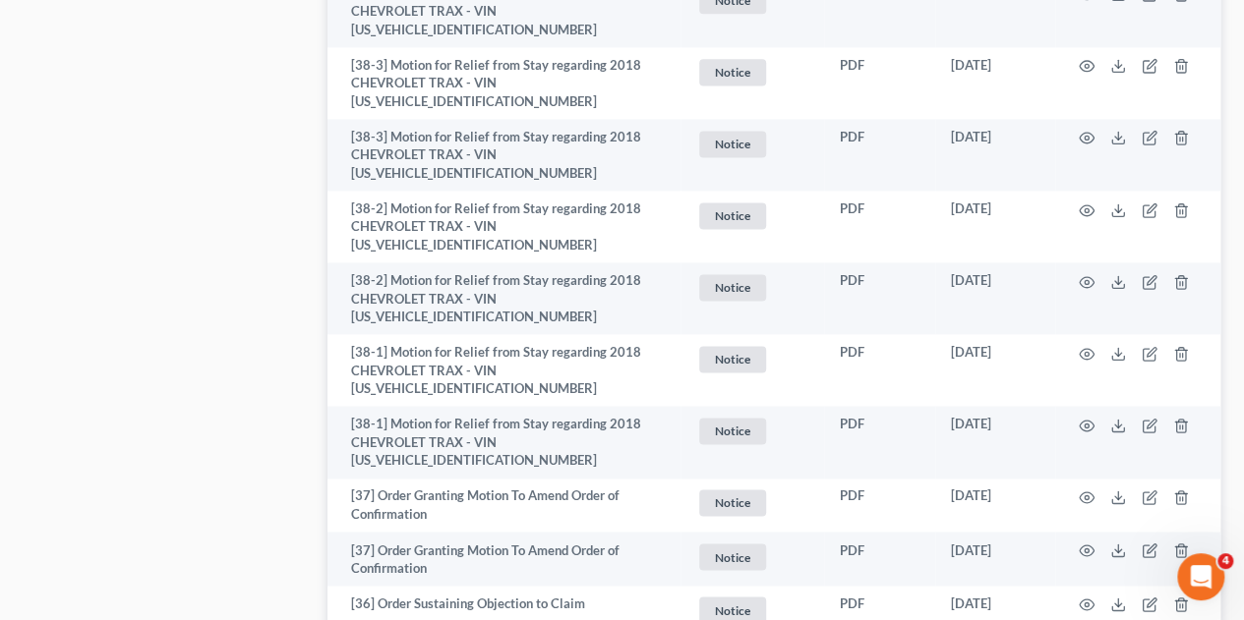
scroll to position [1314, 0]
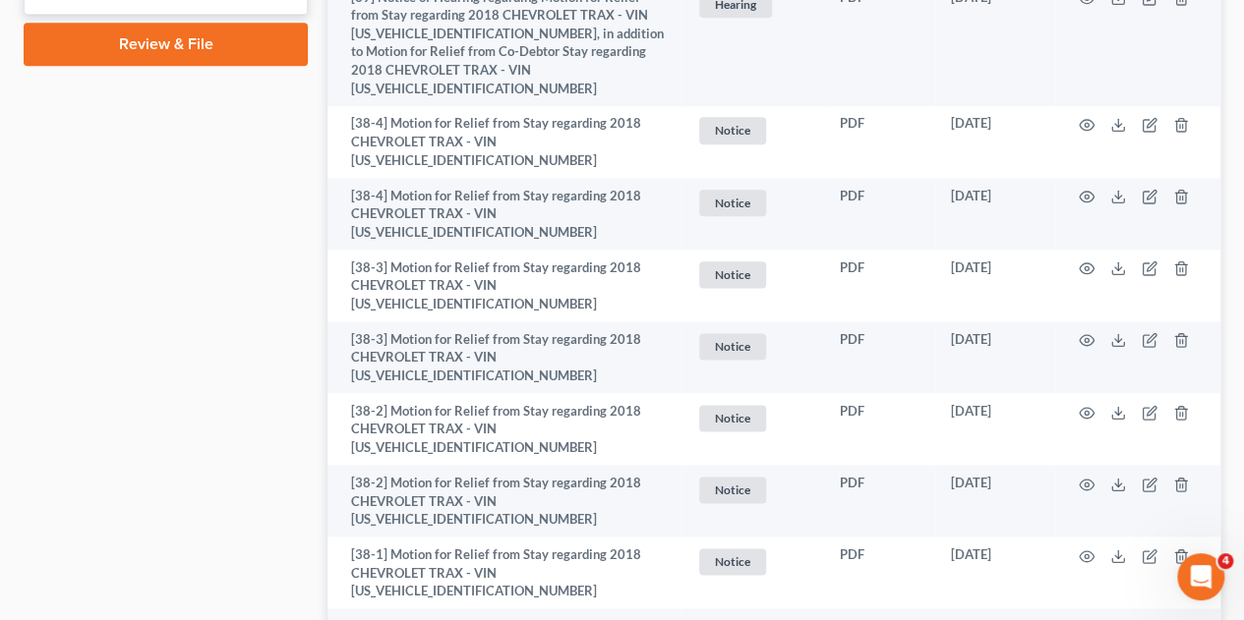
scroll to position [1156, 0]
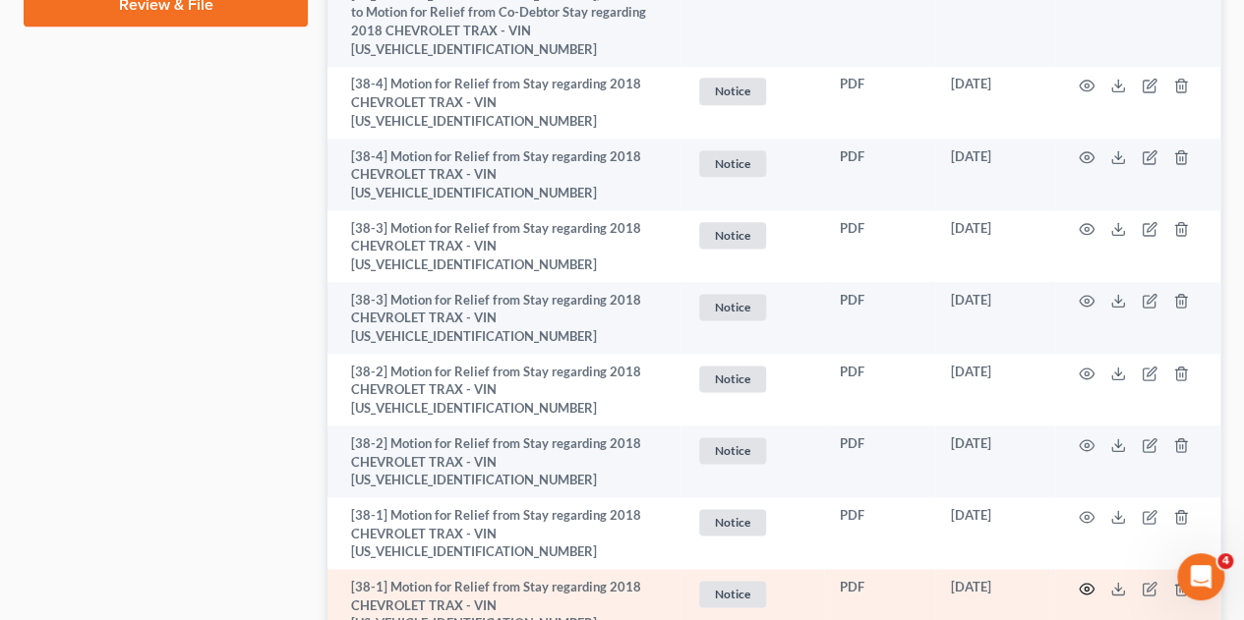
click at [1090, 581] on icon "button" at bounding box center [1087, 589] width 16 height 16
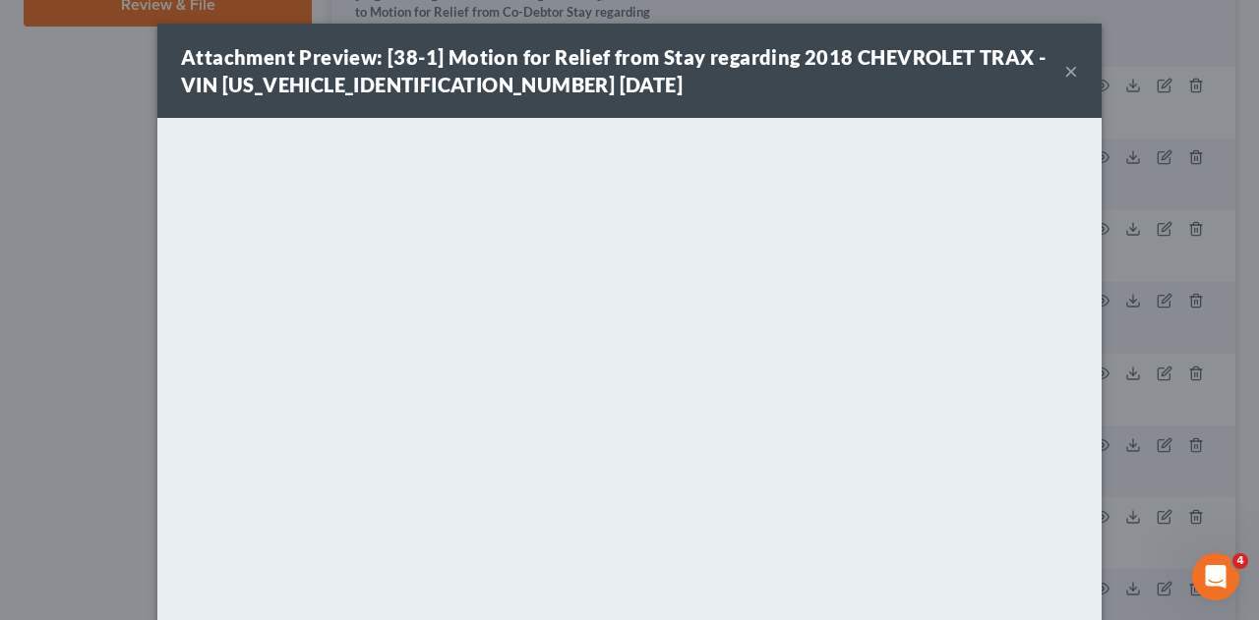
click at [1066, 65] on button "×" at bounding box center [1071, 71] width 14 height 24
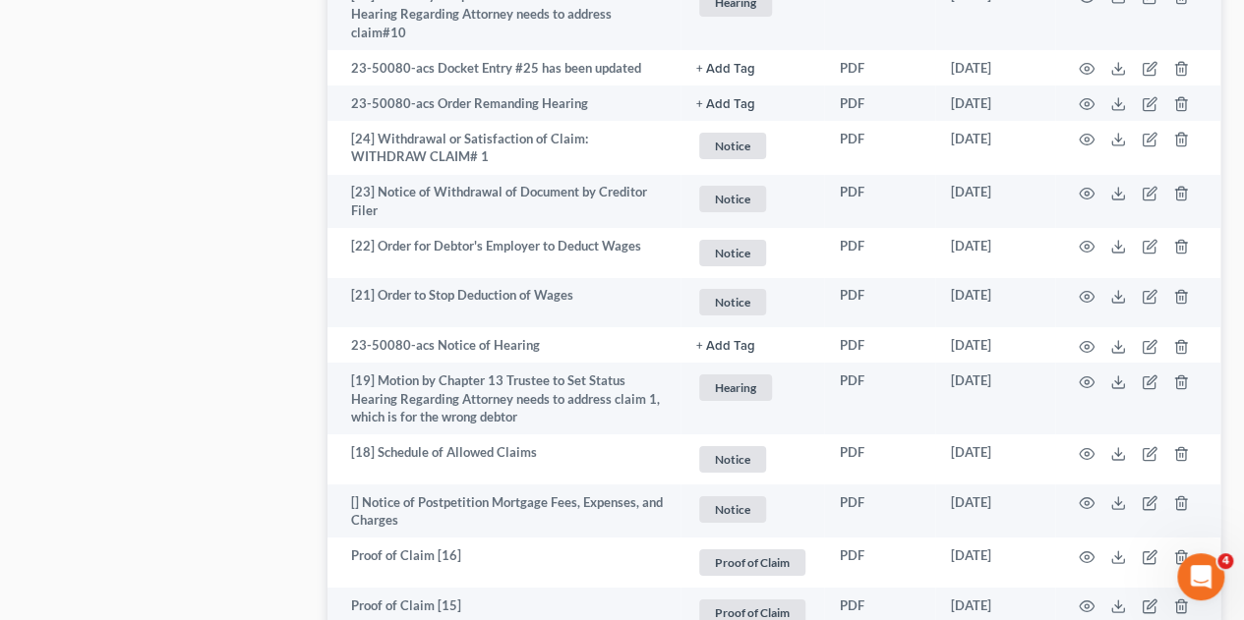
scroll to position [4028, 0]
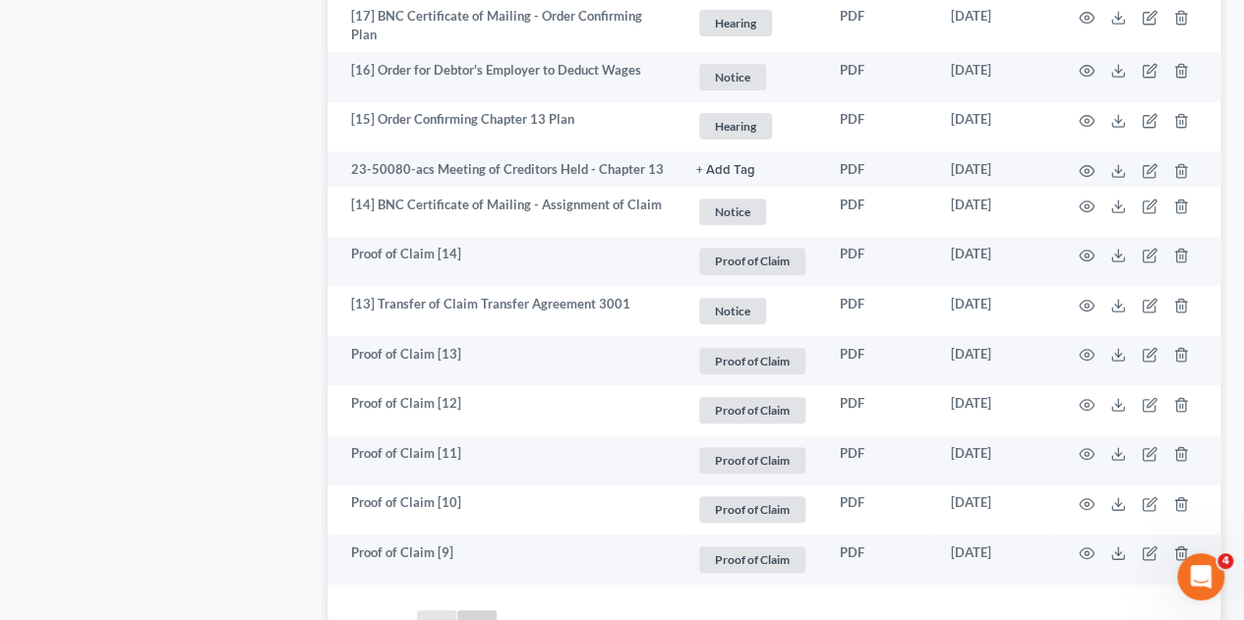
click at [439, 611] on link "1" at bounding box center [436, 626] width 39 height 31
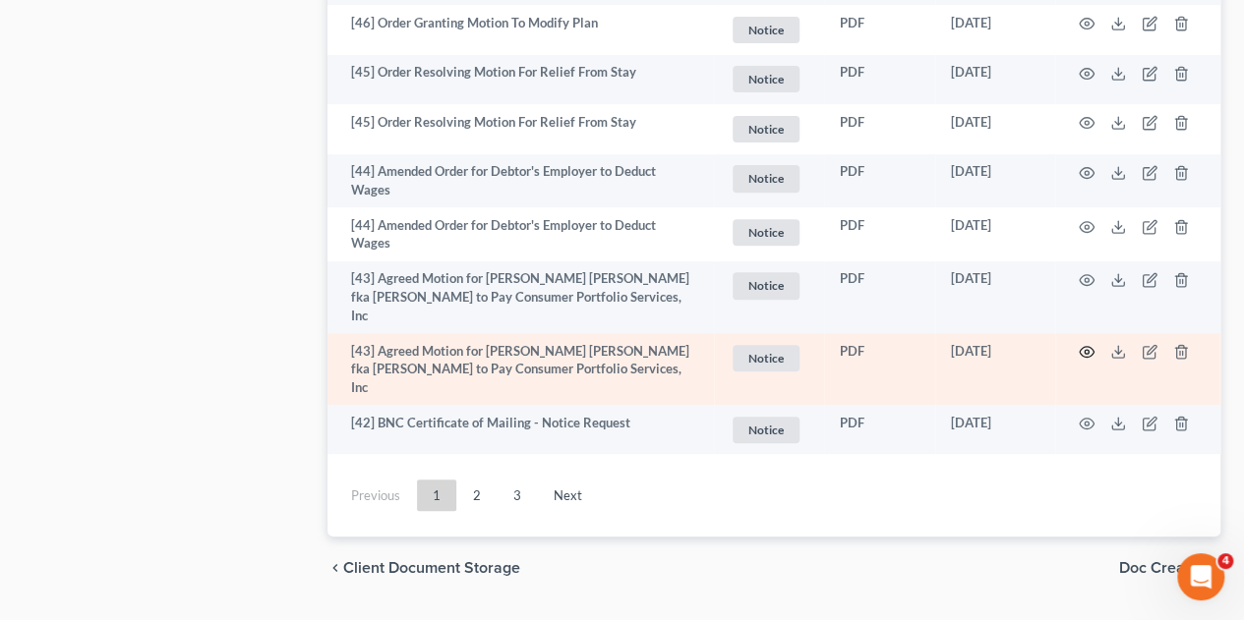
click at [1086, 344] on icon "button" at bounding box center [1087, 352] width 16 height 16
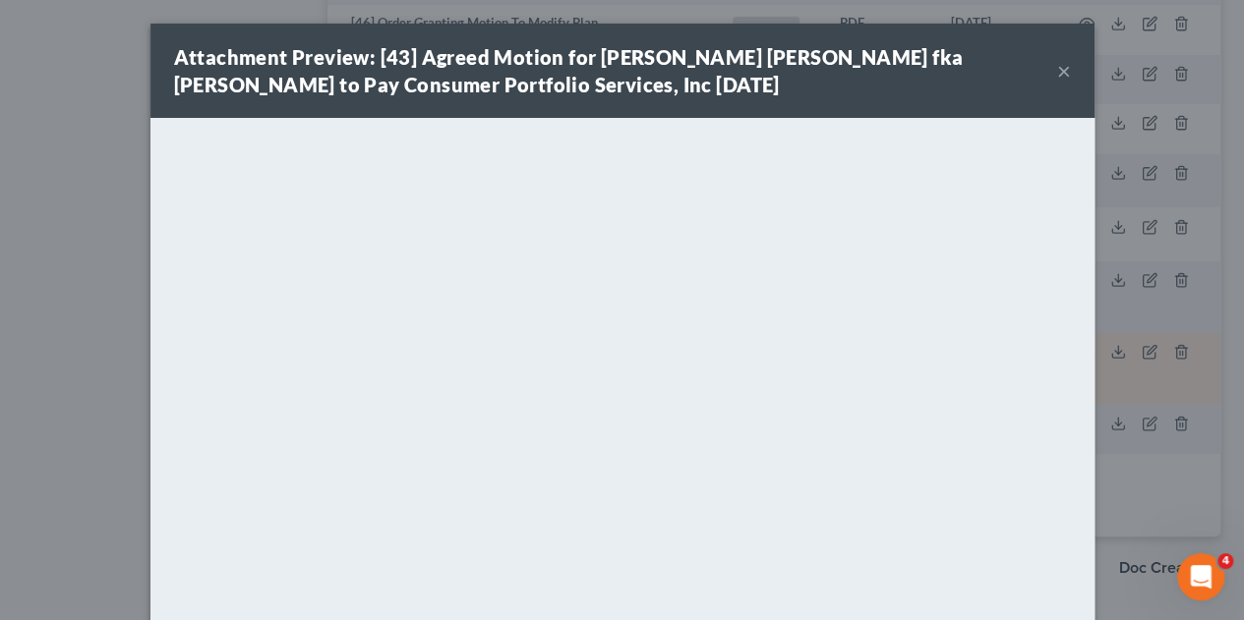
scroll to position [3969, 0]
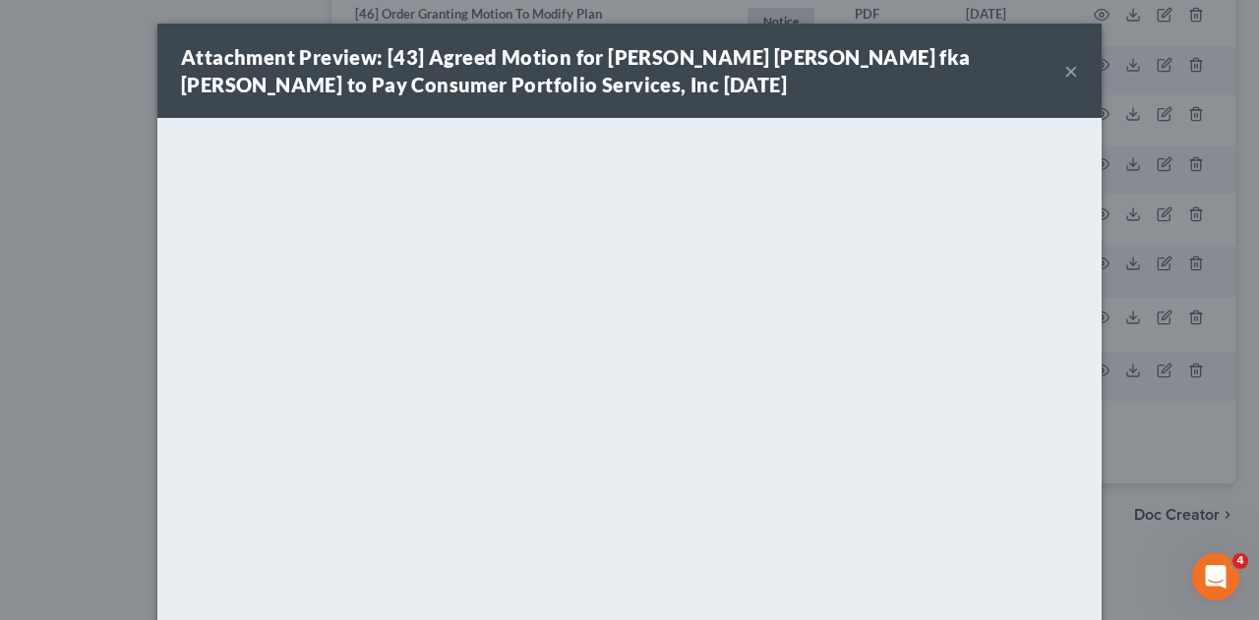
click at [1065, 80] on button "×" at bounding box center [1071, 71] width 14 height 24
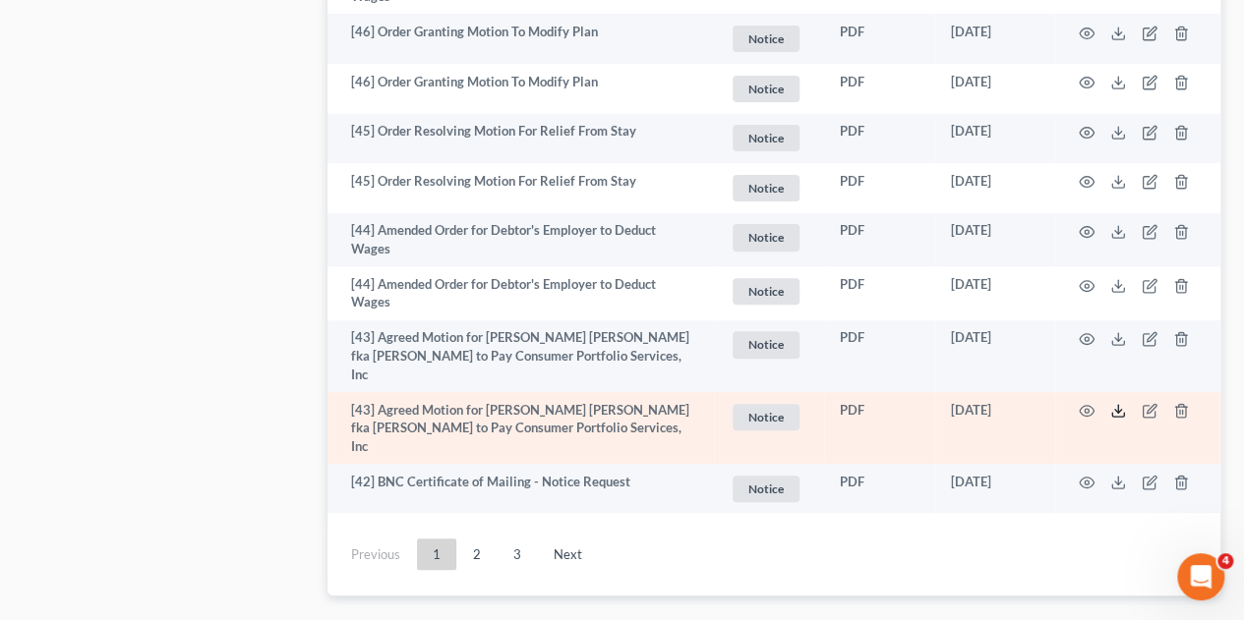
click at [1112, 403] on icon at bounding box center [1118, 411] width 16 height 16
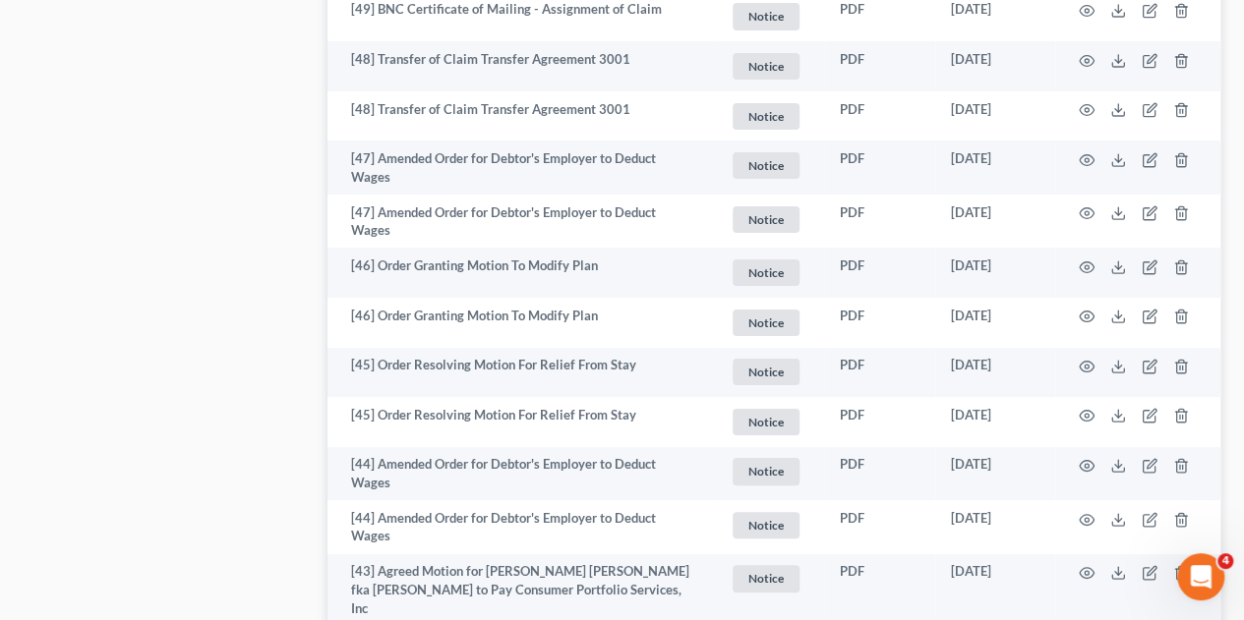
scroll to position [3733, 0]
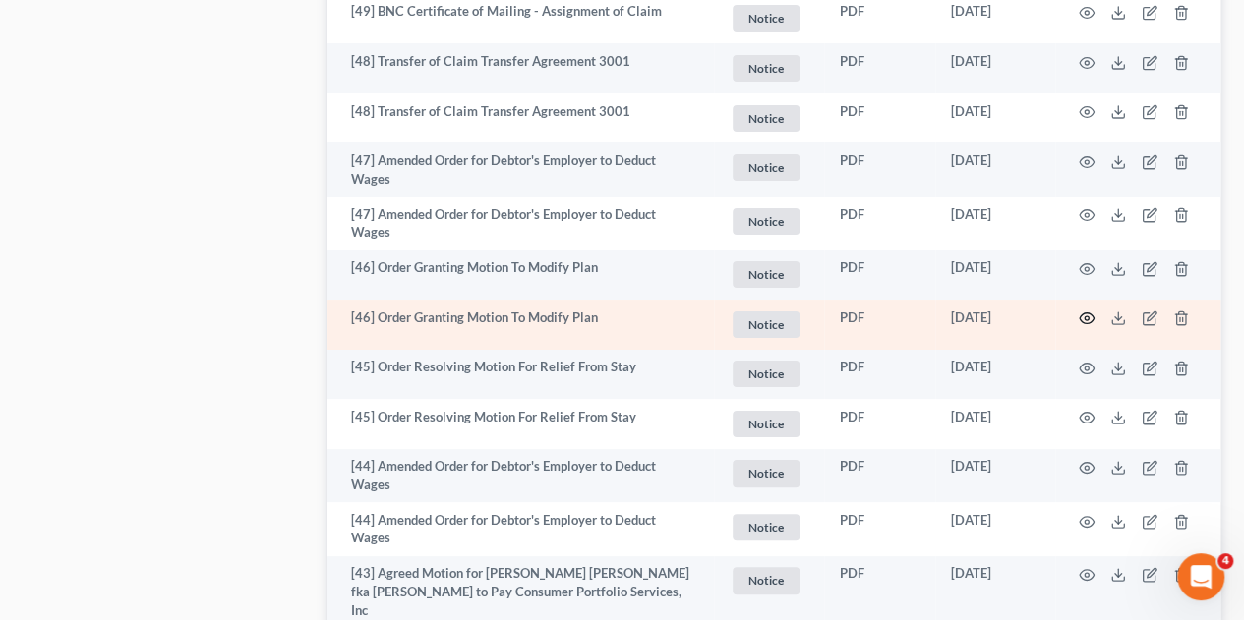
click at [1084, 311] on icon "button" at bounding box center [1087, 319] width 16 height 16
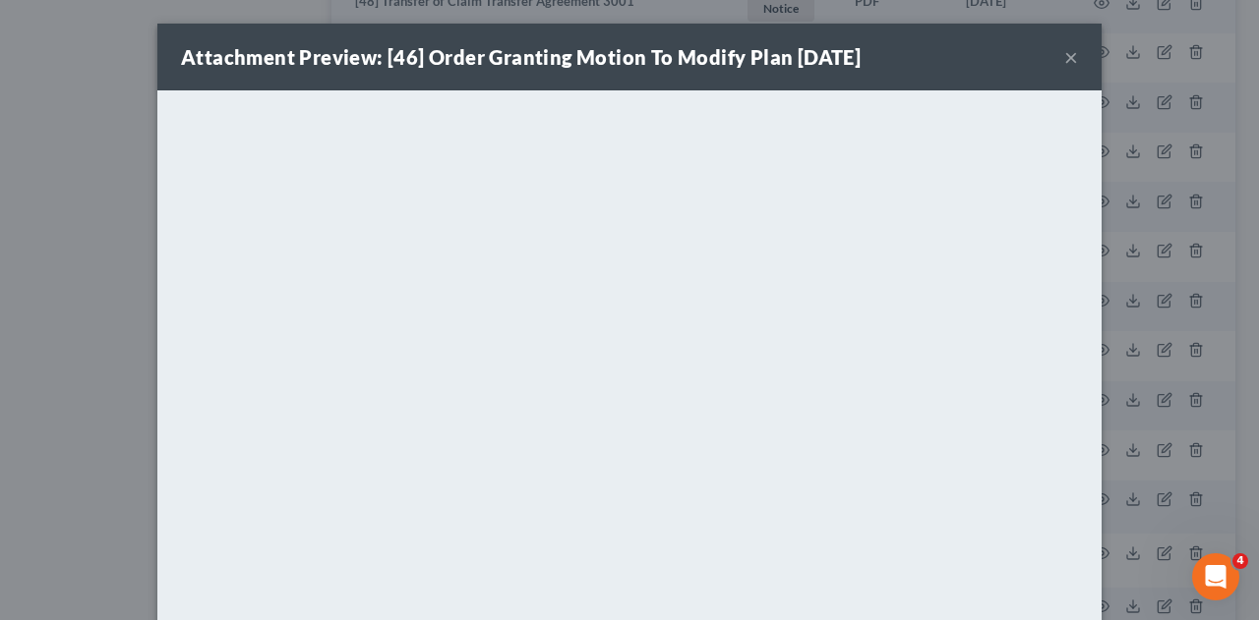
click at [1064, 62] on button "×" at bounding box center [1071, 57] width 14 height 24
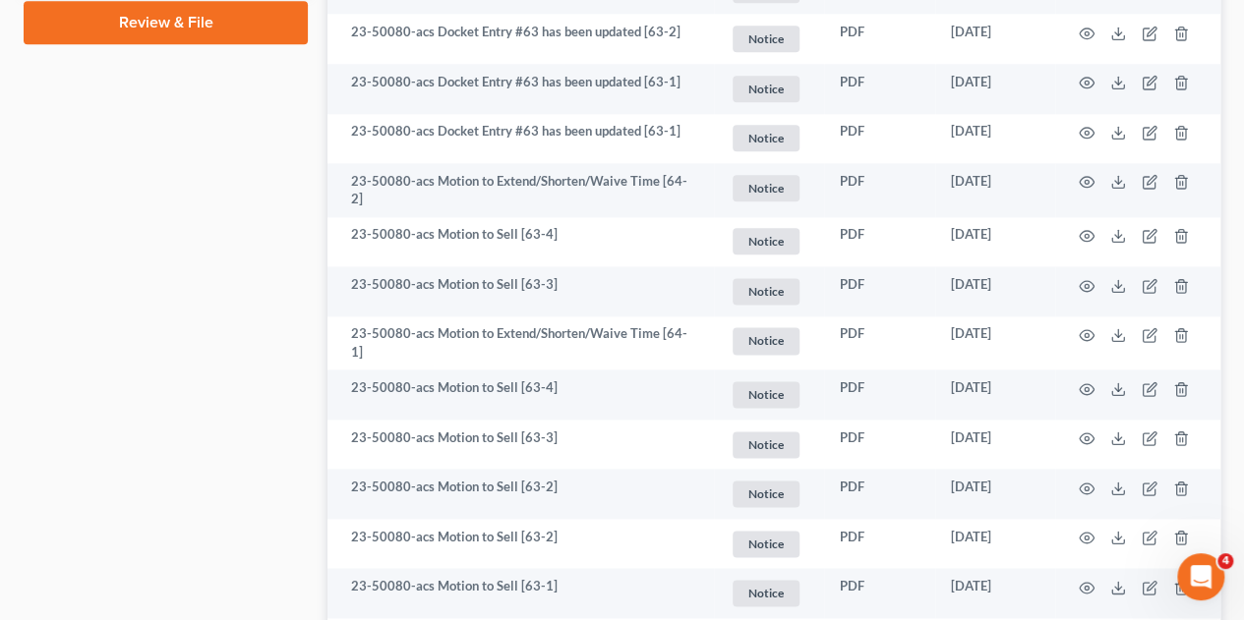
scroll to position [1137, 0]
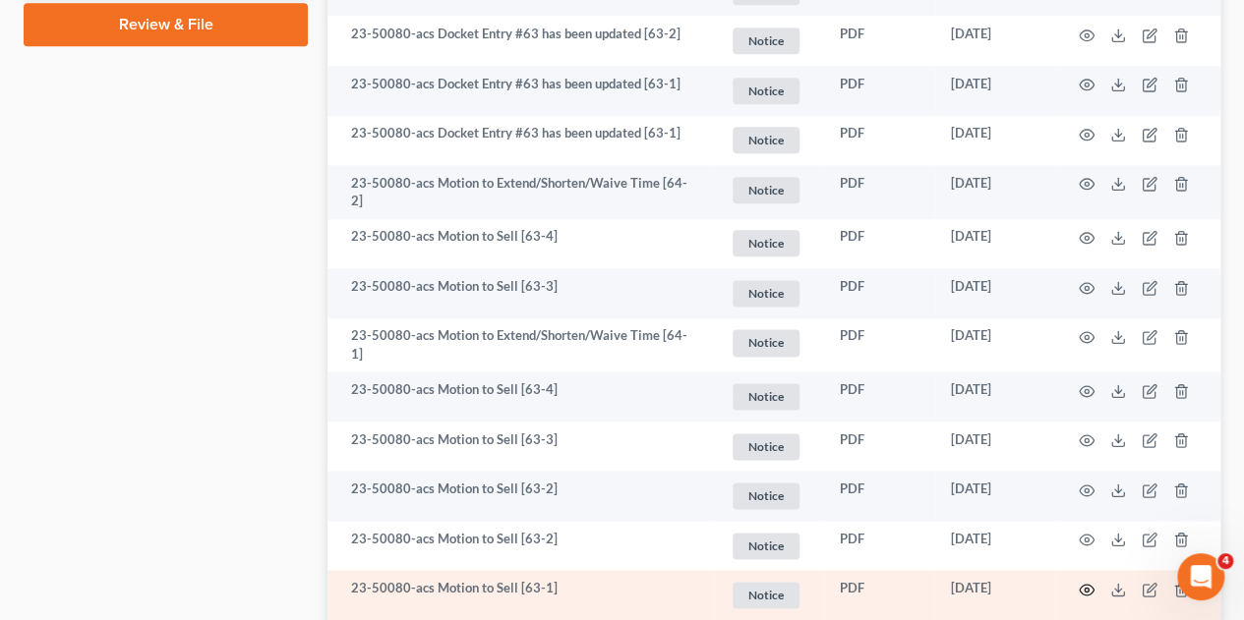
click at [1085, 582] on icon "button" at bounding box center [1087, 590] width 16 height 16
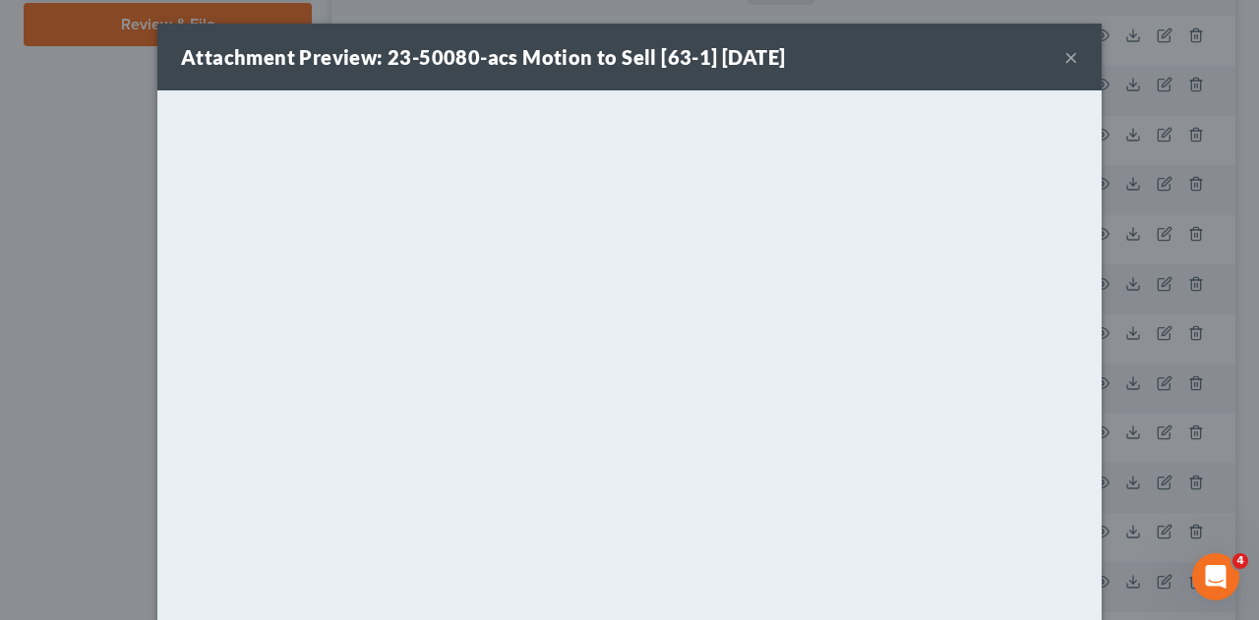
click at [1064, 57] on button "×" at bounding box center [1071, 57] width 14 height 24
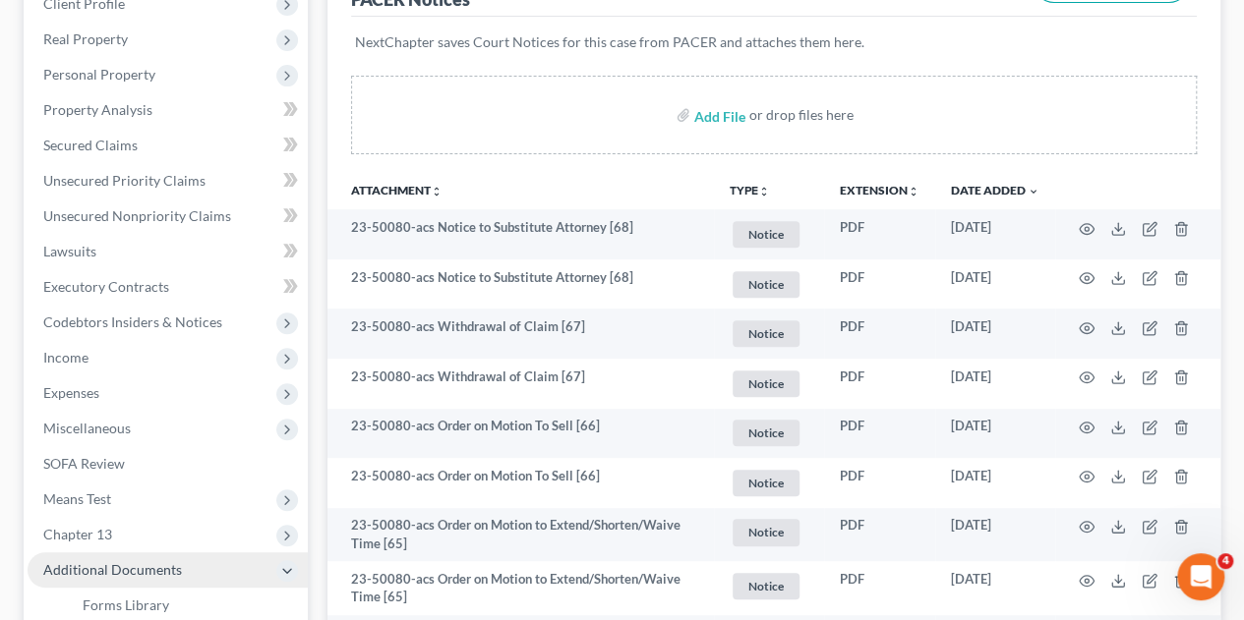
scroll to position [279, 0]
